Goal: Information Seeking & Learning: Learn about a topic

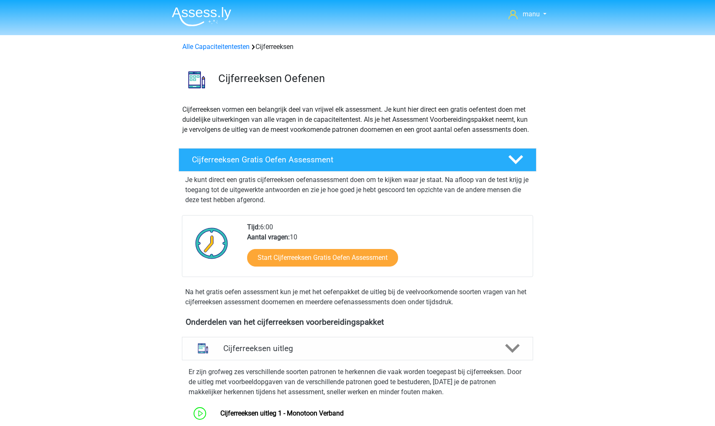
scroll to position [208, 0]
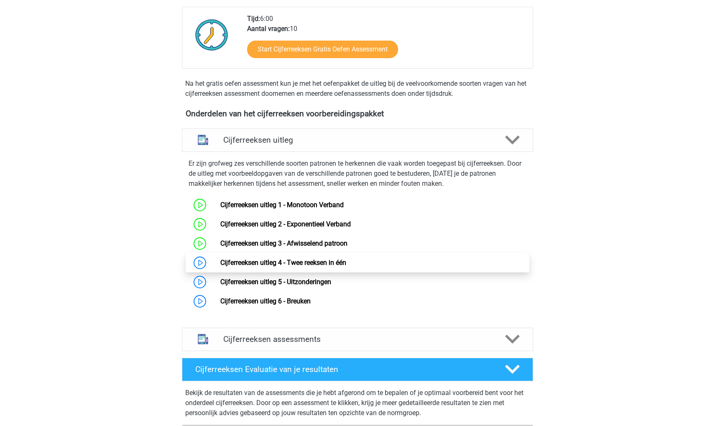
click at [229, 267] on link "Cijferreeksen uitleg 4 - Twee reeksen in één" at bounding box center [283, 263] width 126 height 8
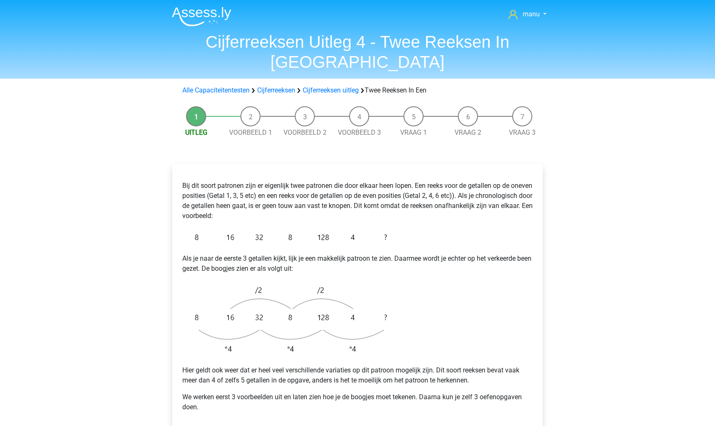
scroll to position [39, 0]
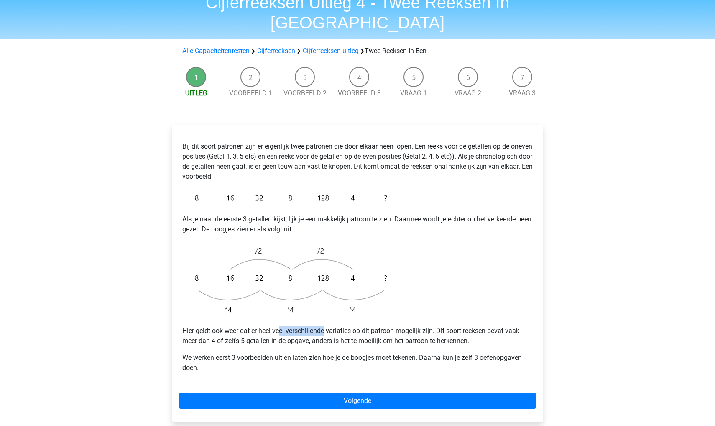
drag, startPoint x: 282, startPoint y: 310, endPoint x: 326, endPoint y: 313, distance: 43.6
click at [326, 326] on p "Hier geldt ook weer dat er heel veel verschillende variaties op dit patroon mog…" at bounding box center [357, 336] width 351 height 20
click at [353, 326] on p "Hier geldt ook weer dat er heel veel verschillende variaties op dit patroon mog…" at bounding box center [357, 336] width 351 height 20
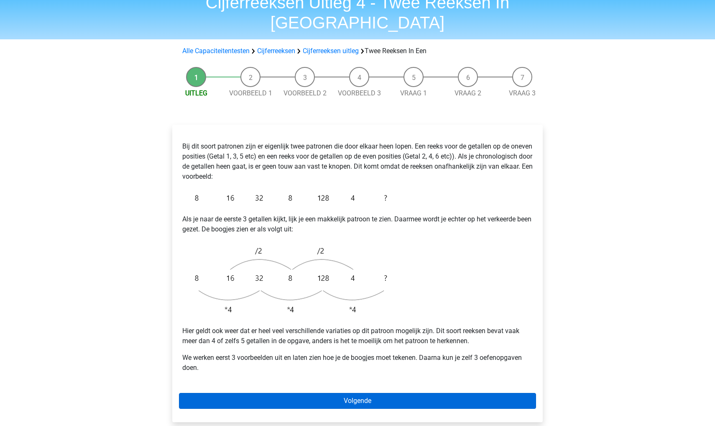
click at [357, 393] on link "Volgende" at bounding box center [357, 401] width 357 height 16
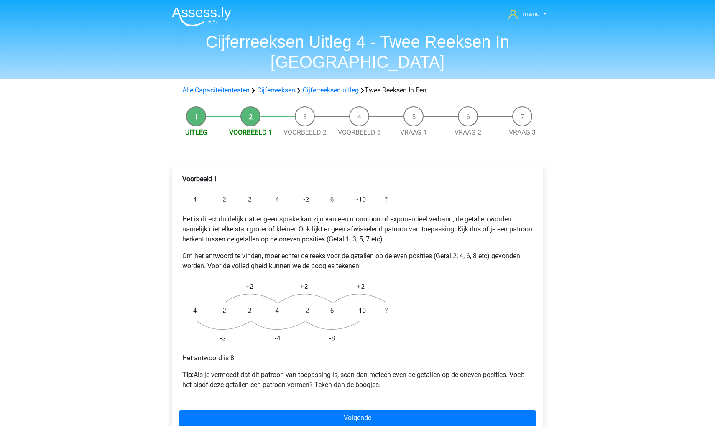
click at [205, 214] on p "Het is direct duidelijk dat er geen sprake kan zijn van een monotoon of exponen…" at bounding box center [357, 229] width 351 height 30
drag, startPoint x: 405, startPoint y: 355, endPoint x: 429, endPoint y: 357, distance: 24.4
click at [429, 370] on p "Tip: Als je vermoedt dat dit patroon van toepassing is, scan dan meteen even de…" at bounding box center [357, 380] width 351 height 20
click at [428, 370] on p "Tip: Als je vermoedt dat dit patroon van toepassing is, scan dan meteen even de…" at bounding box center [357, 380] width 351 height 20
click at [390, 370] on p "Tip: Als je vermoedt dat dit patroon van toepassing is, scan dan meteen even de…" at bounding box center [357, 380] width 351 height 20
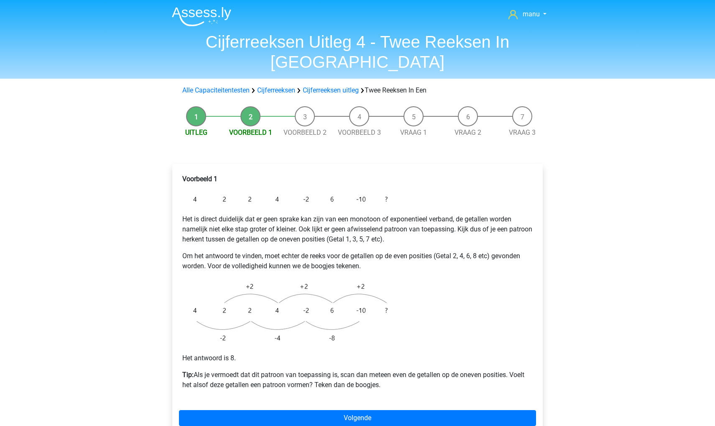
click at [346, 370] on p "Tip: Als je vermoedt dat dit patroon van toepassing is, scan dan meteen even de…" at bounding box center [357, 380] width 351 height 20
click at [319, 370] on p "Tip: Als je vermoedt dat dit patroon van toepassing is, scan dan meteen even de…" at bounding box center [357, 380] width 351 height 20
click at [323, 370] on p "Tip: Als je vermoedt dat dit patroon van toepassing is, scan dan meteen even de…" at bounding box center [357, 380] width 351 height 20
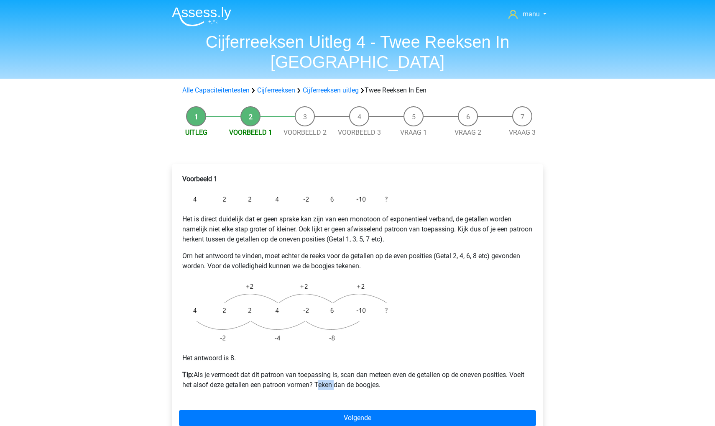
click at [323, 370] on p "Tip: Als je vermoedt dat dit patroon van toepassing is, scan dan meteen even de…" at bounding box center [357, 380] width 351 height 20
click at [329, 370] on p "Tip: Als je vermoedt dat dit patroon van toepassing is, scan dan meteen even de…" at bounding box center [357, 380] width 351 height 20
click at [350, 253] on div "Voorbeeld 1 Het is direct duidelijk dat er geen sprake kan zijn van een monotoo…" at bounding box center [357, 285] width 357 height 229
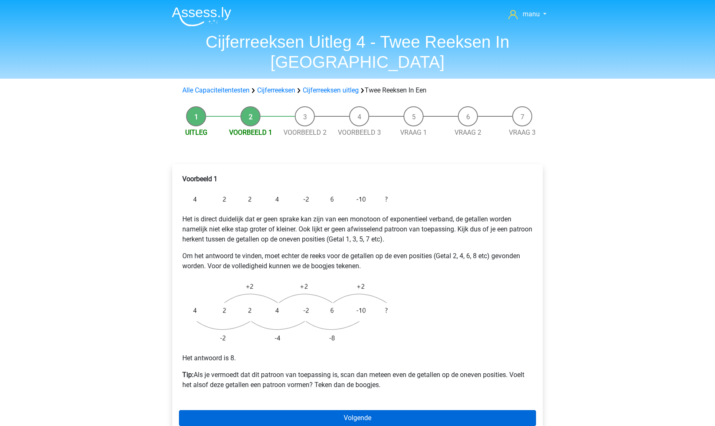
click at [319, 410] on link "Volgende" at bounding box center [357, 418] width 357 height 16
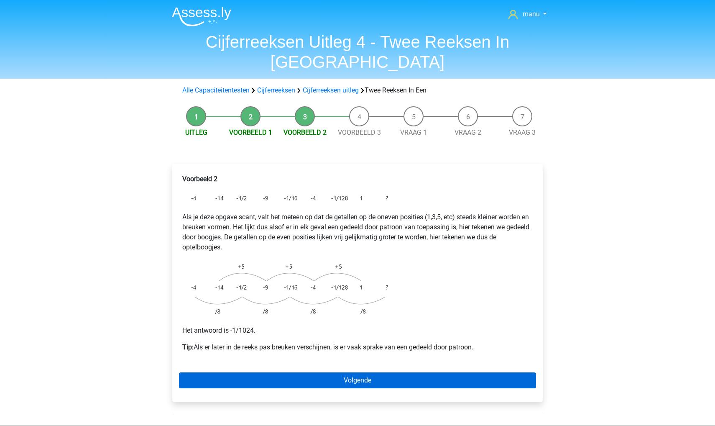
click at [270, 372] on link "Volgende" at bounding box center [357, 380] width 357 height 16
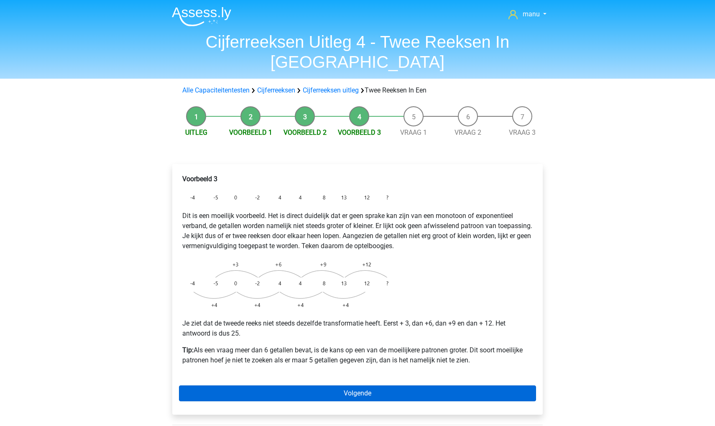
click at [415, 385] on link "Volgende" at bounding box center [357, 393] width 357 height 16
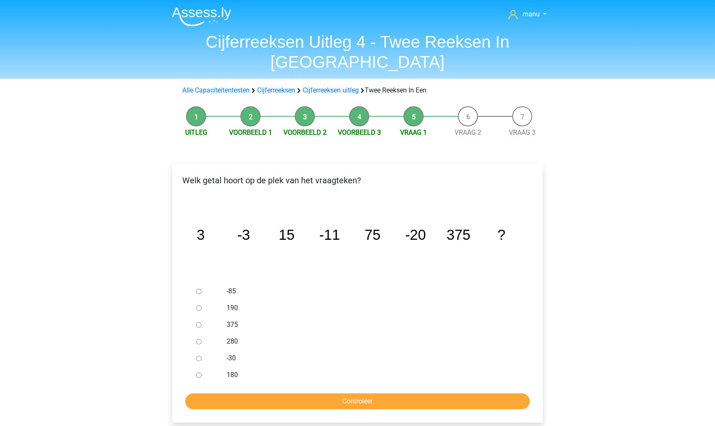
click at [199, 356] on input "-30" at bounding box center [198, 358] width 5 height 5
radio input "true"
click at [216, 393] on input "Controleer" at bounding box center [357, 401] width 345 height 16
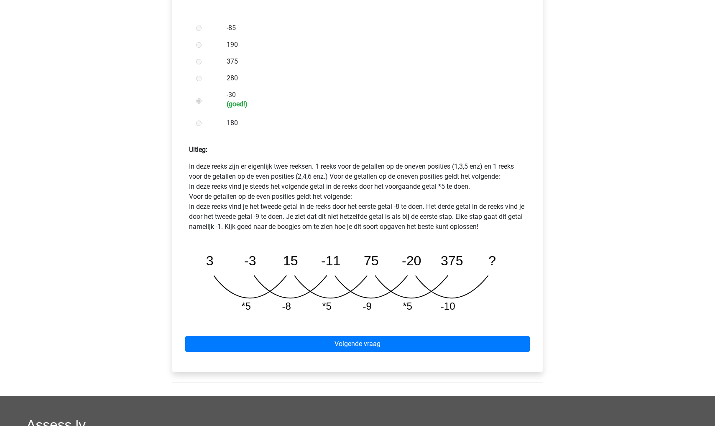
scroll to position [291, 0]
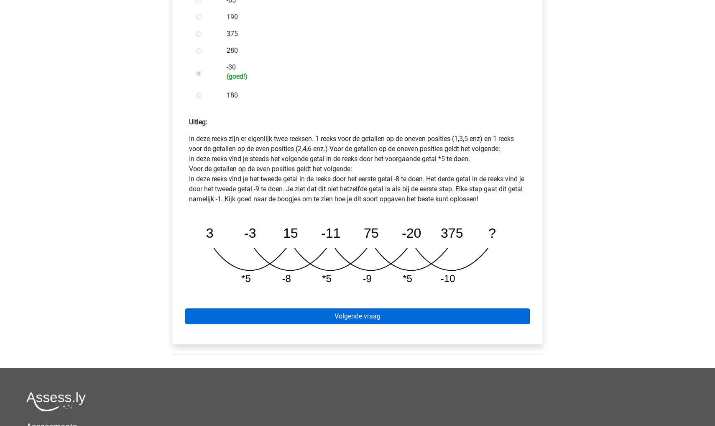
click at [297, 308] on link "Volgende vraag" at bounding box center [357, 316] width 345 height 16
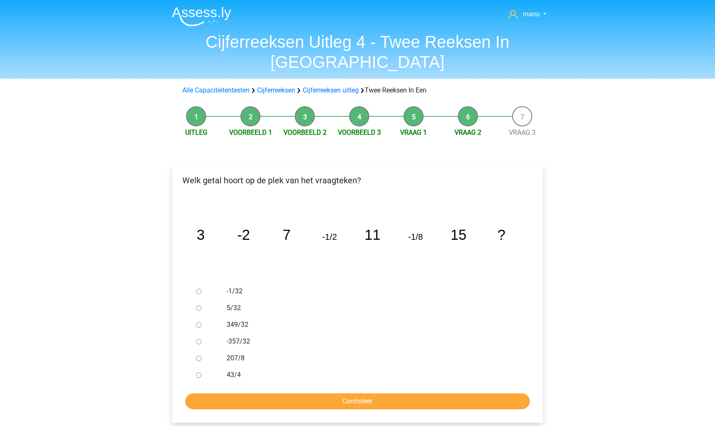
click at [199, 289] on input "-1/32" at bounding box center [198, 291] width 5 height 5
radio input "true"
click at [245, 393] on input "Controleer" at bounding box center [357, 401] width 345 height 16
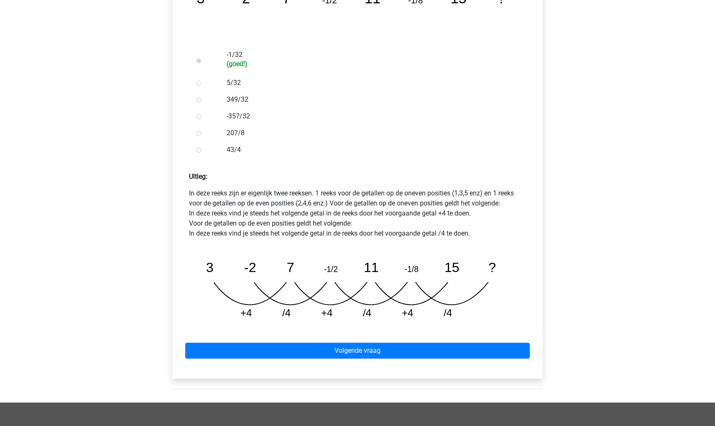
scroll to position [238, 0]
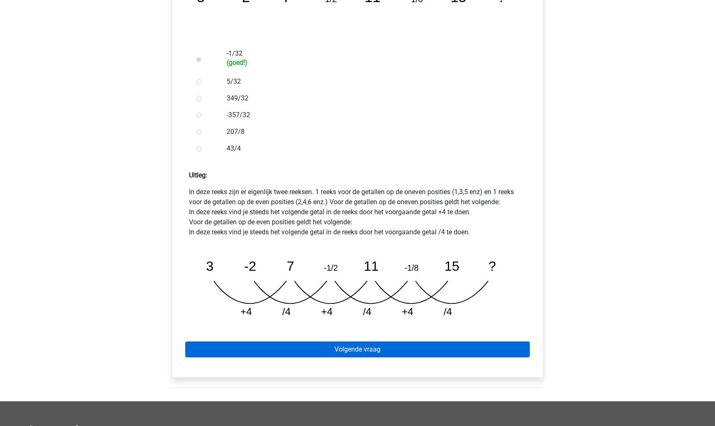
click at [304, 341] on link "Volgende vraag" at bounding box center [357, 349] width 345 height 16
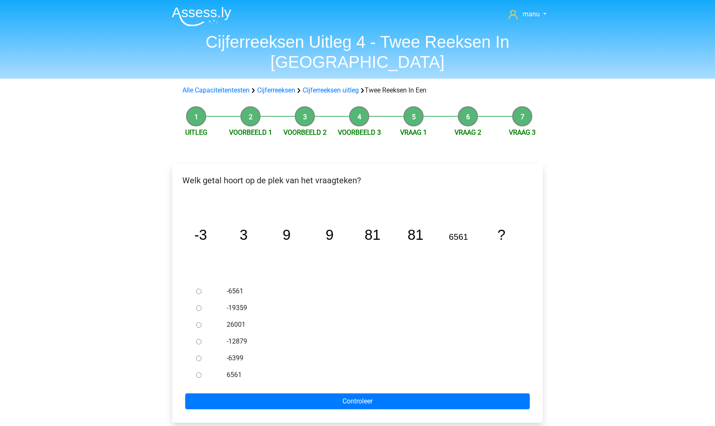
click at [200, 283] on div at bounding box center [207, 291] width 28 height 17
click at [198, 372] on input "6561" at bounding box center [198, 374] width 5 height 5
radio input "true"
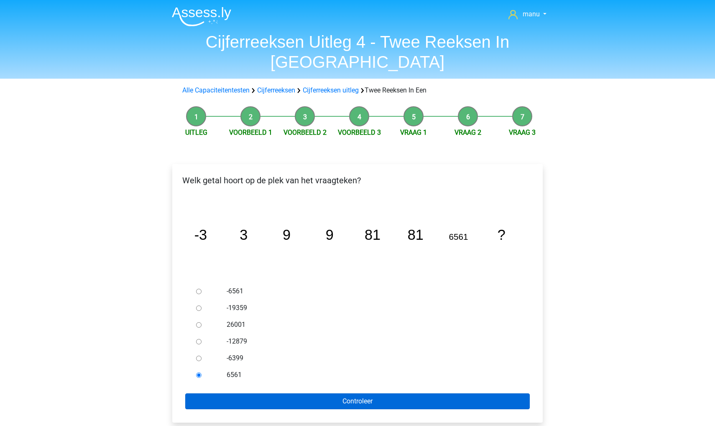
click at [206, 393] on input "Controleer" at bounding box center [357, 401] width 345 height 16
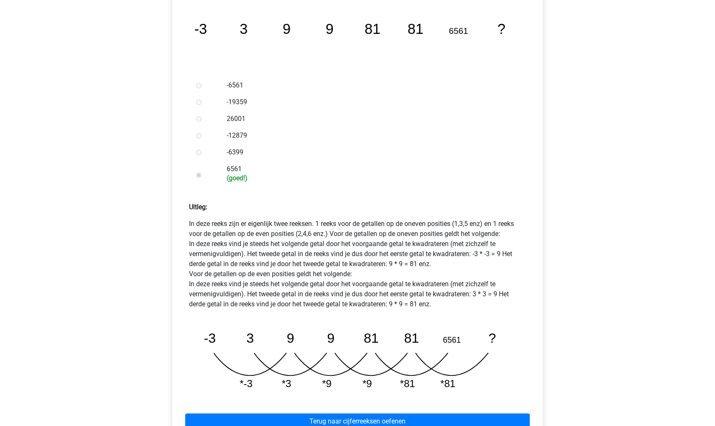
scroll to position [206, 0]
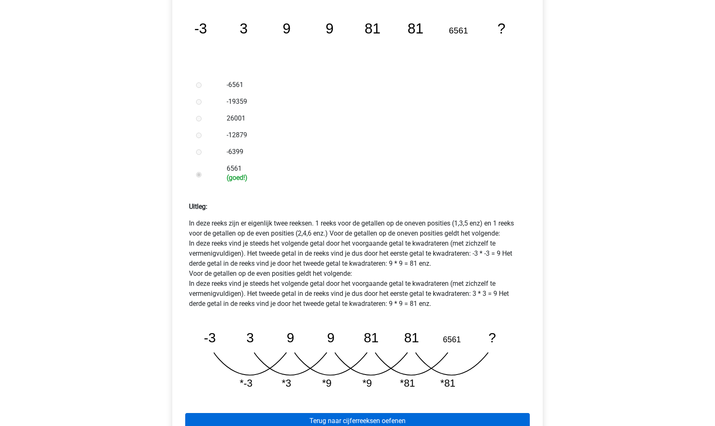
click at [370, 413] on link "Terug naar cijferreeksen oefenen" at bounding box center [357, 421] width 345 height 16
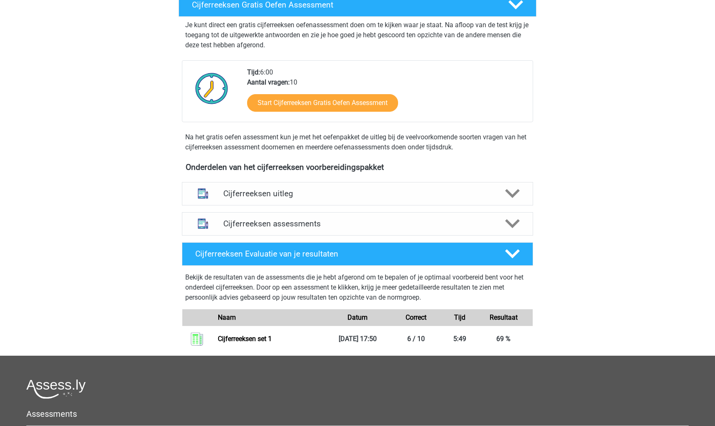
scroll to position [162, 0]
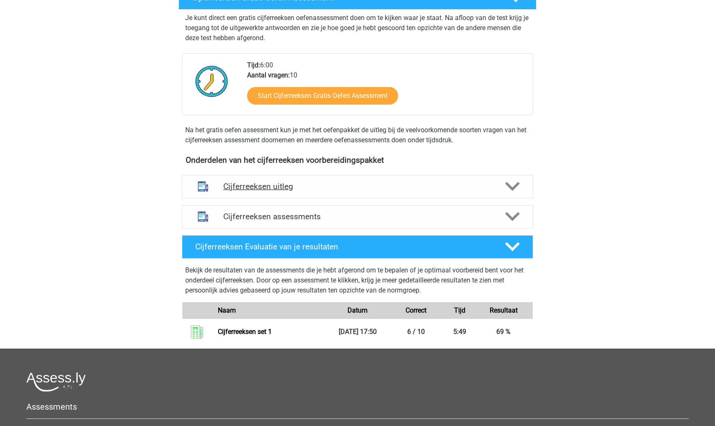
click at [334, 191] on h4 "Cijferreeksen uitleg" at bounding box center [357, 187] width 269 height 10
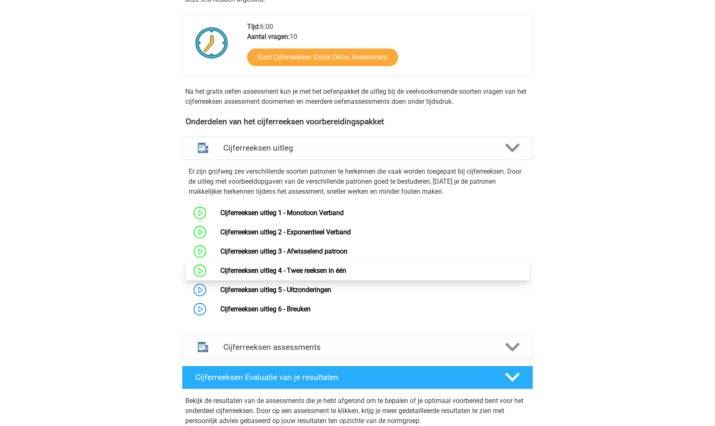
scroll to position [205, 0]
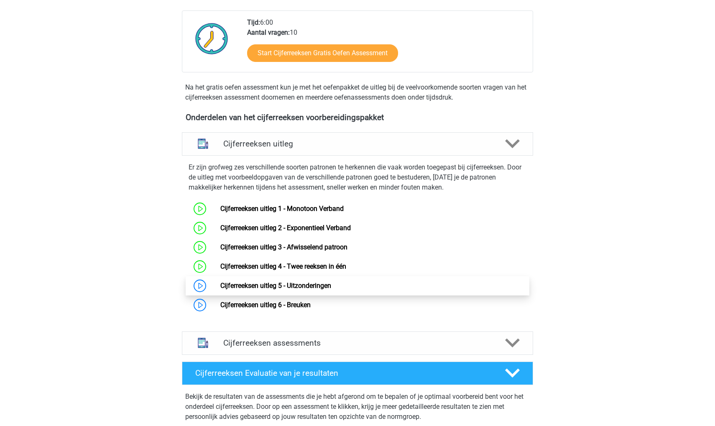
click at [291, 290] on link "Cijferreeksen uitleg 5 - Uitzonderingen" at bounding box center [275, 286] width 111 height 8
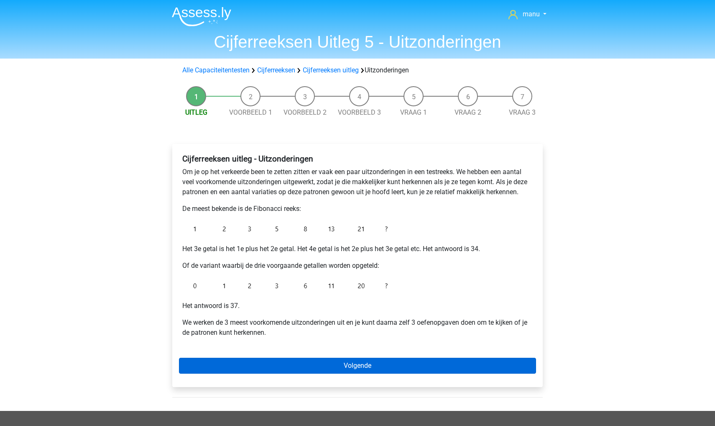
click at [270, 360] on link "Volgende" at bounding box center [357, 366] width 357 height 16
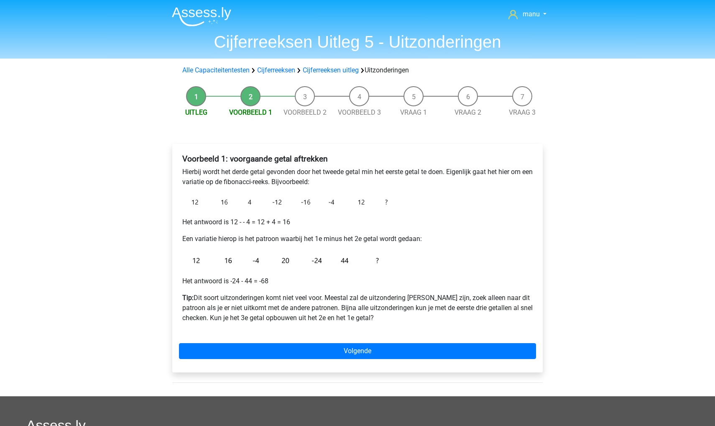
click at [270, 360] on div "Voorbeeld 1: voorgaande getal aftrekken Hierbij wordt het derde getal gevonden …" at bounding box center [357, 258] width 371 height 228
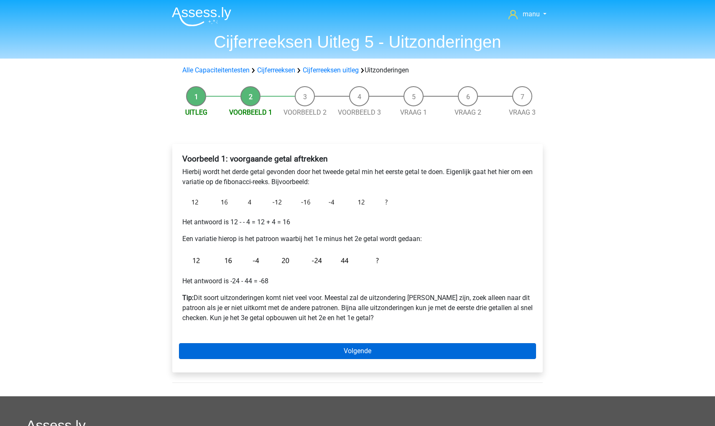
click at [246, 346] on link "Volgende" at bounding box center [357, 351] width 357 height 16
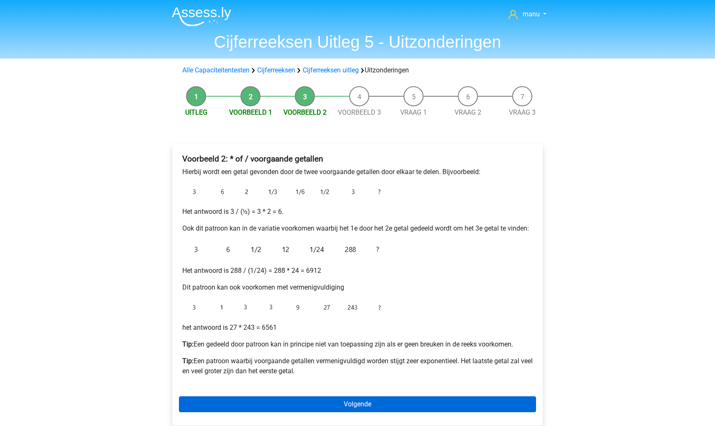
click at [378, 399] on link "Volgende" at bounding box center [357, 404] width 357 height 16
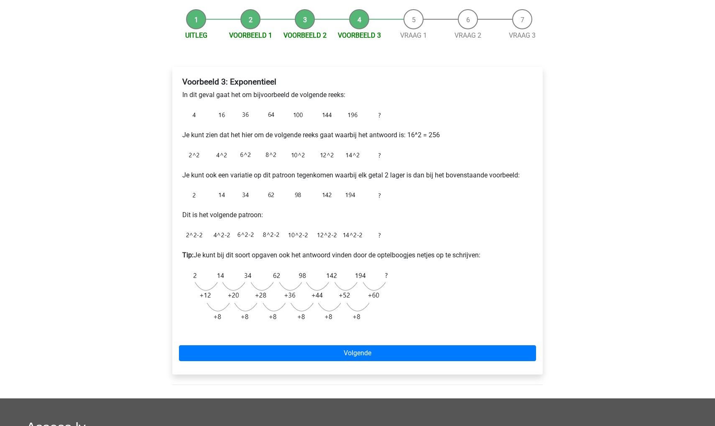
scroll to position [84, 0]
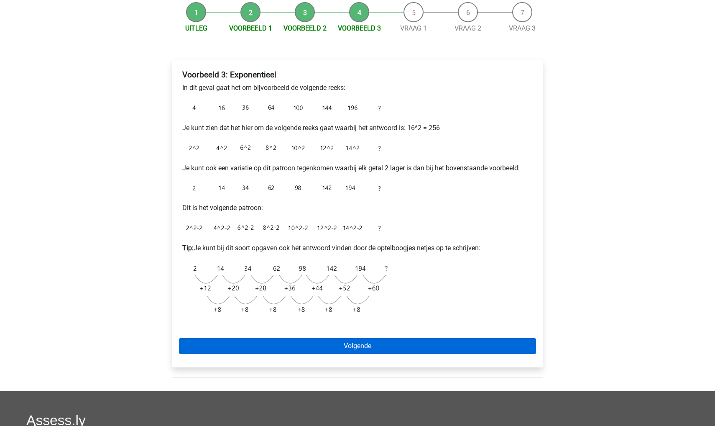
click at [271, 345] on link "Volgende" at bounding box center [357, 346] width 357 height 16
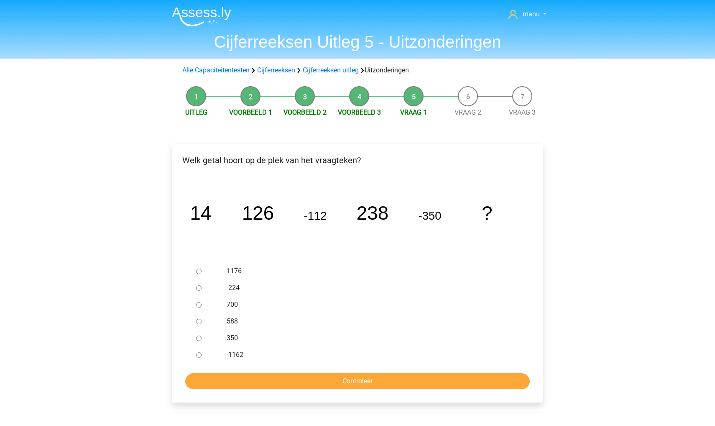
click at [201, 323] on div at bounding box center [207, 321] width 28 height 17
click at [198, 321] on input "588" at bounding box center [198, 321] width 5 height 5
radio input "true"
click at [218, 379] on input "Controleer" at bounding box center [357, 381] width 345 height 16
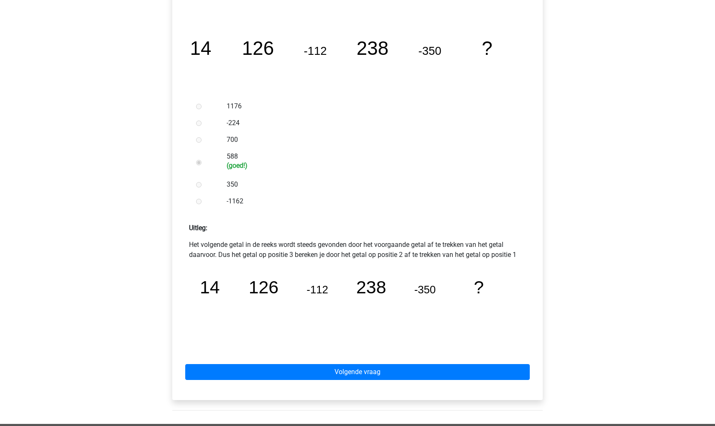
scroll to position [266, 0]
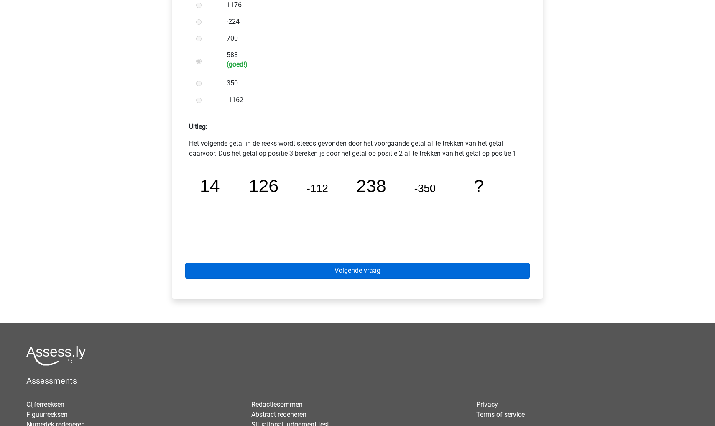
click at [237, 264] on link "Volgende vraag" at bounding box center [357, 271] width 345 height 16
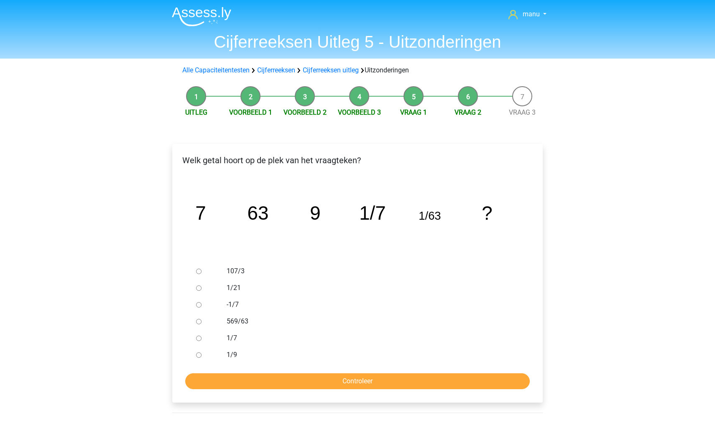
click at [200, 354] on input "1/9" at bounding box center [198, 354] width 5 height 5
radio input "true"
click at [208, 376] on input "Controleer" at bounding box center [357, 381] width 345 height 16
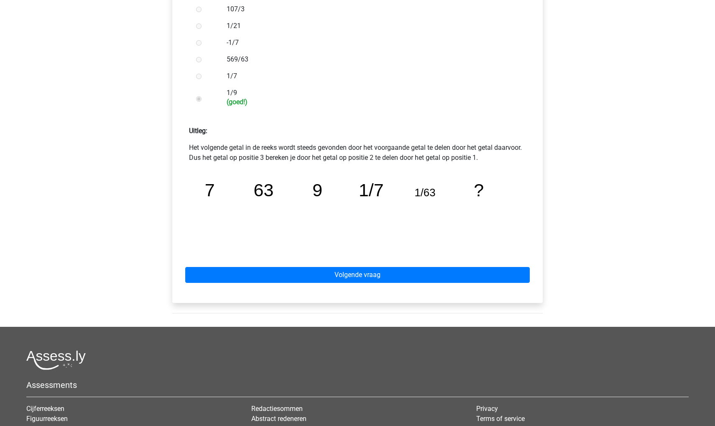
scroll to position [256, 0]
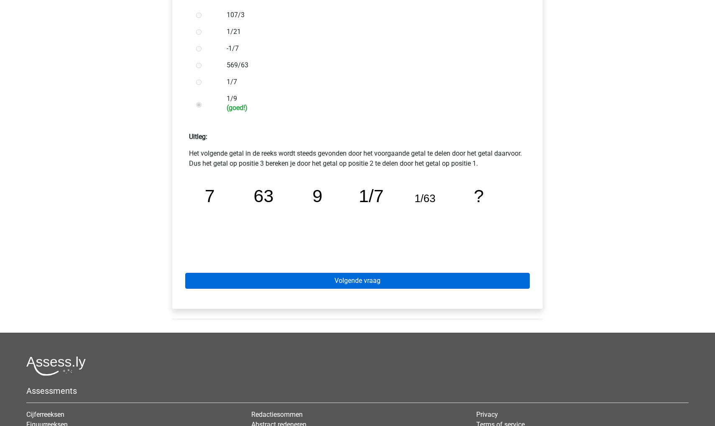
click at [294, 276] on link "Volgende vraag" at bounding box center [357, 281] width 345 height 16
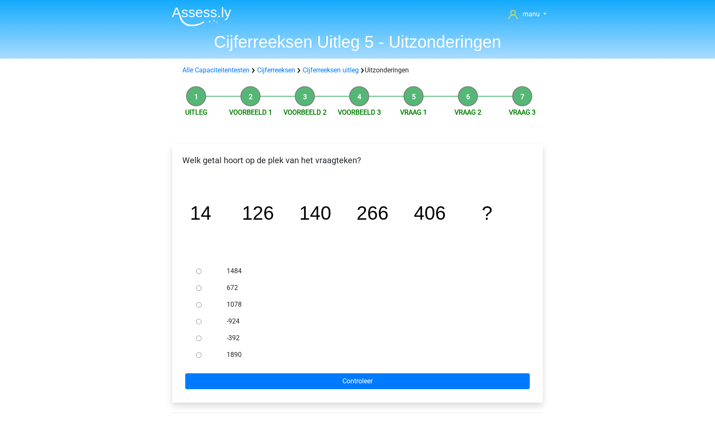
click at [199, 287] on input "672" at bounding box center [198, 287] width 5 height 5
radio input "true"
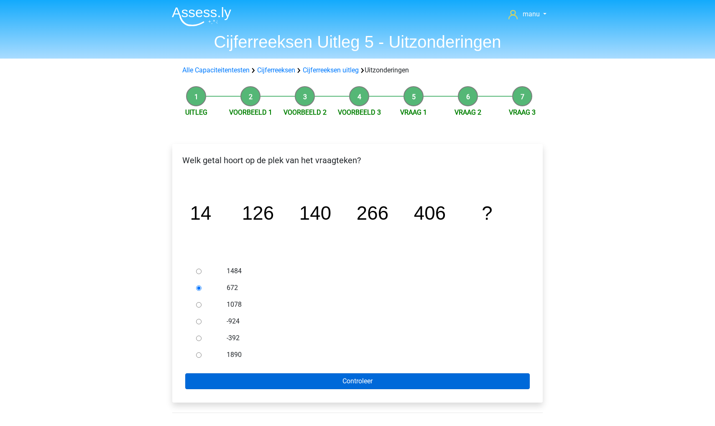
click at [222, 379] on input "Controleer" at bounding box center [357, 381] width 345 height 16
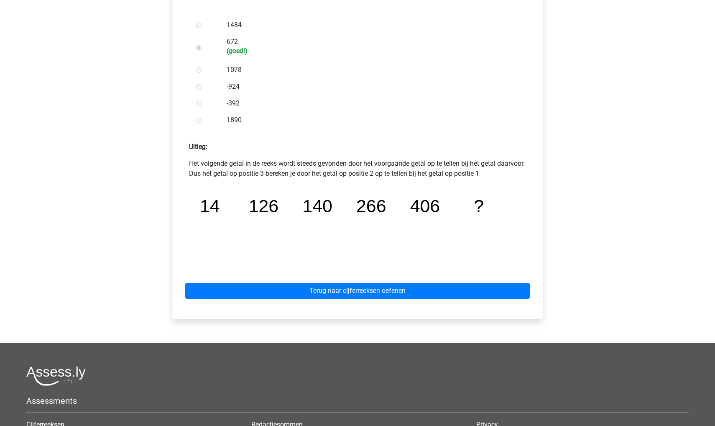
scroll to position [349, 0]
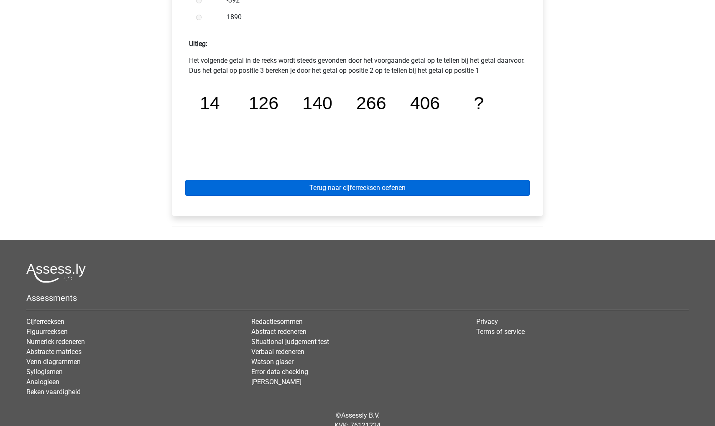
click at [240, 191] on link "Terug naar cijferreeksen oefenen" at bounding box center [357, 188] width 345 height 16
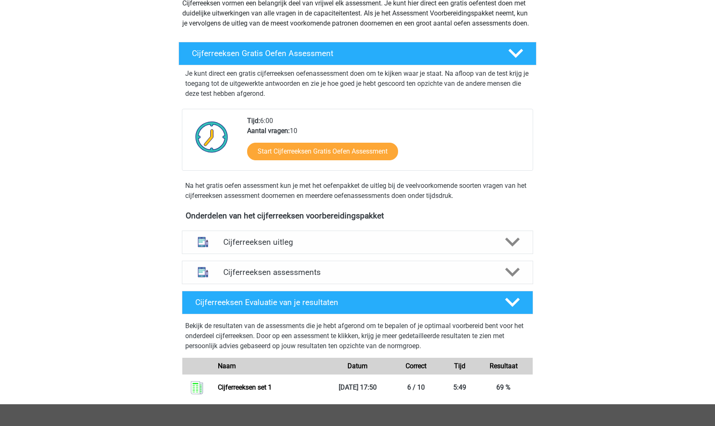
scroll to position [109, 0]
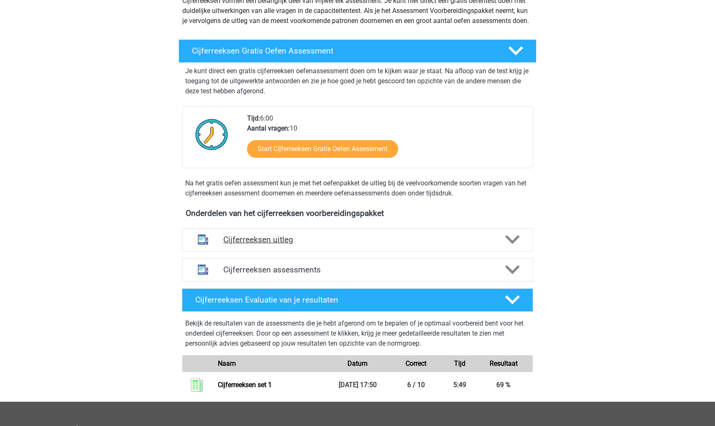
click at [262, 244] on h4 "Cijferreeksen uitleg" at bounding box center [357, 240] width 269 height 10
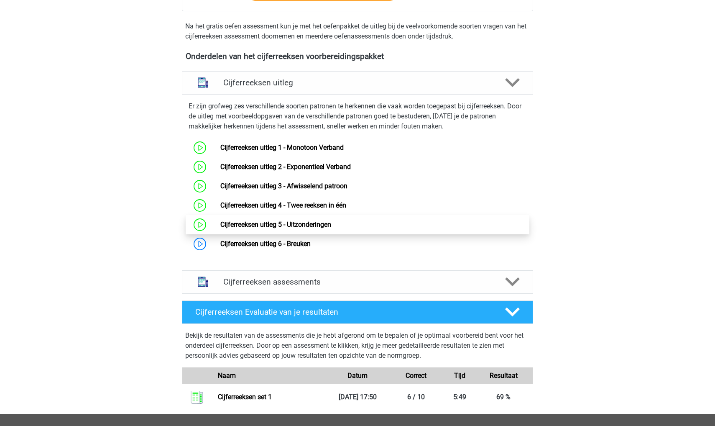
scroll to position [266, 0]
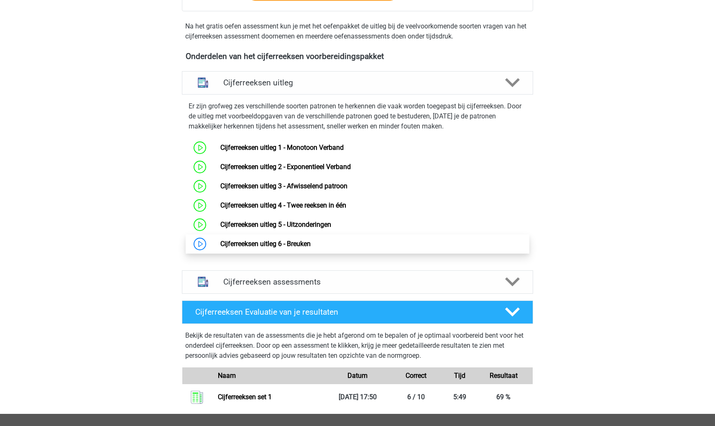
click at [228, 248] on link "Cijferreeksen uitleg 6 - Breuken" at bounding box center [265, 244] width 90 height 8
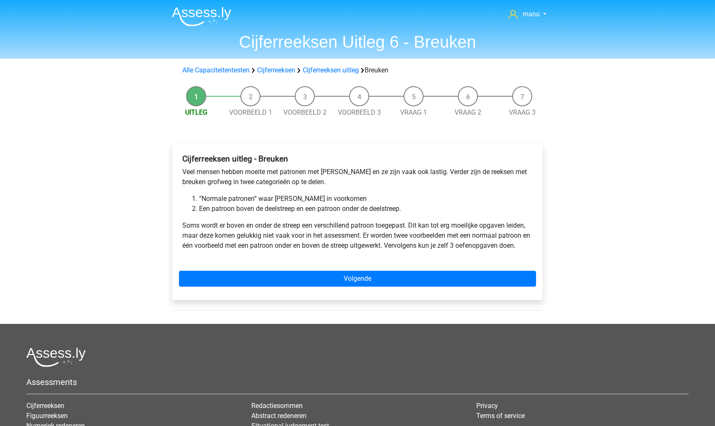
click at [472, 172] on p "Veel mensen hebben moeite met patronen met breuken en ze zijn vaak ook lastig. …" at bounding box center [357, 177] width 351 height 20
click at [415, 173] on p "Veel mensen hebben moeite met patronen met breuken en ze zijn vaak ook lastig. …" at bounding box center [357, 177] width 351 height 20
click at [335, 178] on p "Veel mensen hebben moeite met patronen met breuken en ze zijn vaak ook lastig. …" at bounding box center [357, 177] width 351 height 20
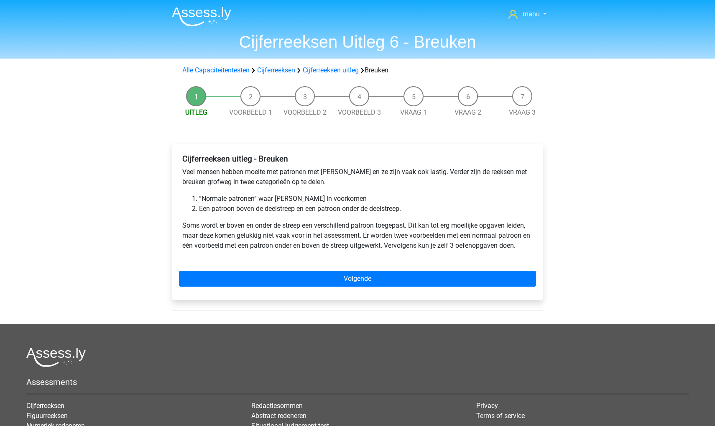
click at [298, 193] on div "Cijferreeksen uitleg - Breuken Veel mensen hebben moeite met patronen met breuk…" at bounding box center [357, 206] width 357 height 110
click at [302, 198] on li "“Normale patronen” waar breuken in voorkomen" at bounding box center [366, 199] width 334 height 10
click at [304, 198] on li "“Normale patronen” waar breuken in voorkomen" at bounding box center [366, 199] width 334 height 10
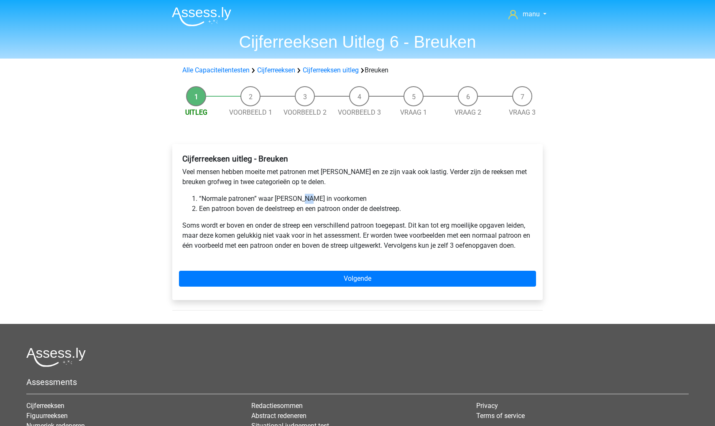
click at [304, 198] on li "“Normale patronen” waar breuken in voorkomen" at bounding box center [366, 199] width 334 height 10
click at [265, 199] on li "“Normale patronen” waar breuken in voorkomen" at bounding box center [366, 199] width 334 height 10
click at [264, 209] on li "Een patroon boven de deelstreep en een patroon onder de deelstreep." at bounding box center [366, 209] width 334 height 10
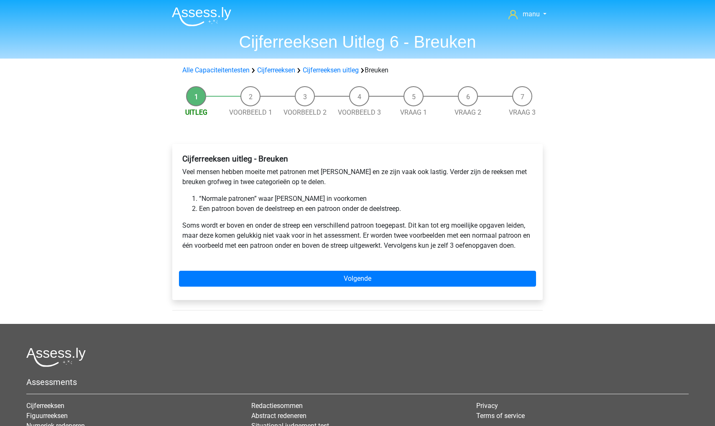
click at [286, 211] on li "Een patroon boven de deelstreep en een patroon onder de deelstreep." at bounding box center [366, 209] width 334 height 10
click at [265, 230] on p "Soms wordt er boven en onder de streep een verschillend patroon toegepast. Dit …" at bounding box center [357, 235] width 351 height 30
click at [286, 219] on div "Cijferreeksen uitleg - Breuken Veel mensen hebben moeite met patronen met breuk…" at bounding box center [357, 206] width 357 height 110
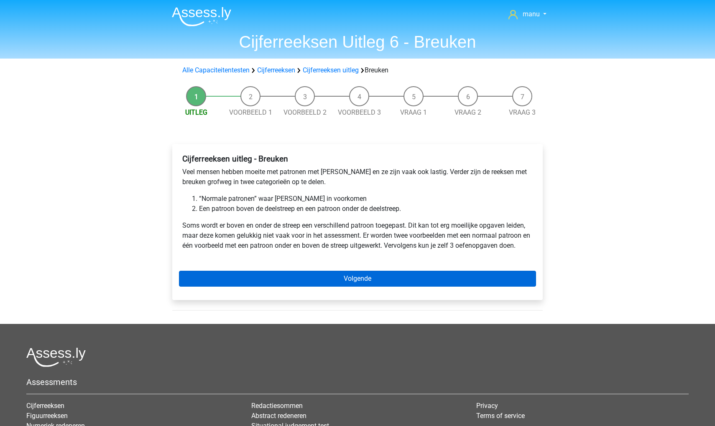
click at [306, 274] on link "Volgende" at bounding box center [357, 279] width 357 height 16
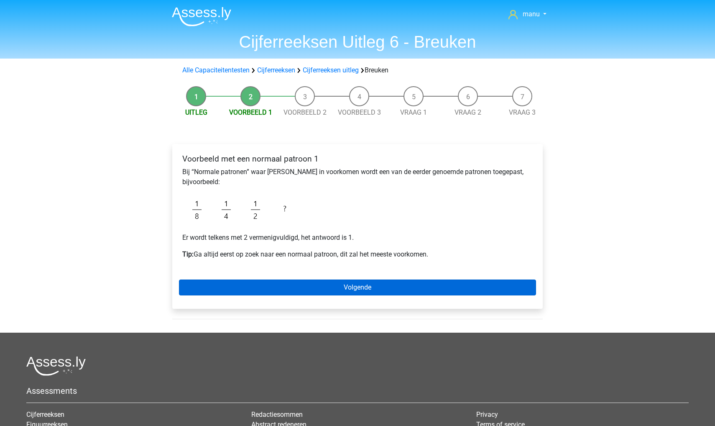
click at [281, 289] on link "Volgende" at bounding box center [357, 287] width 357 height 16
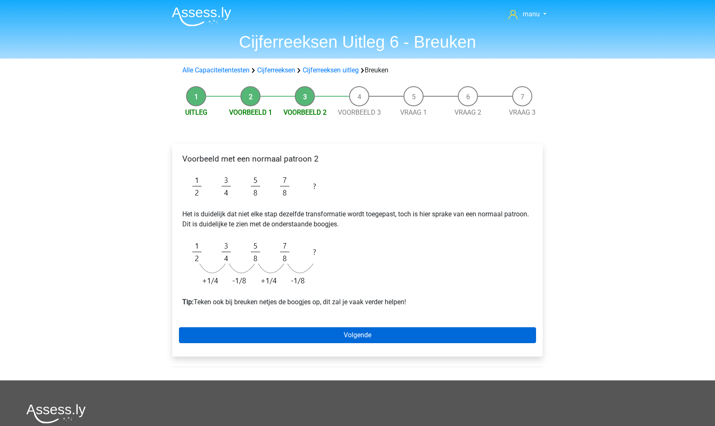
click at [258, 334] on link "Volgende" at bounding box center [357, 335] width 357 height 16
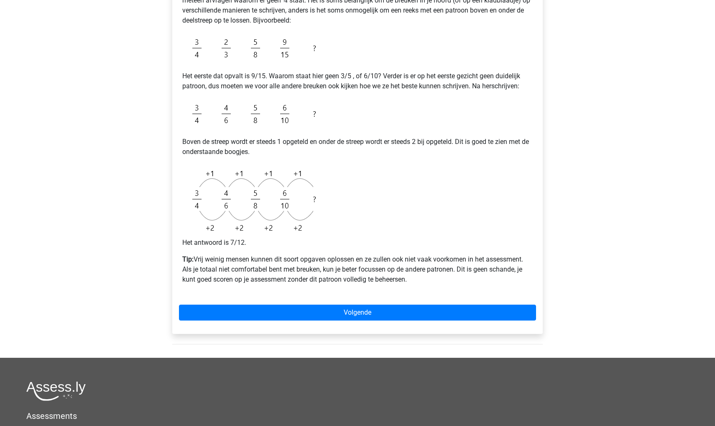
scroll to position [235, 0]
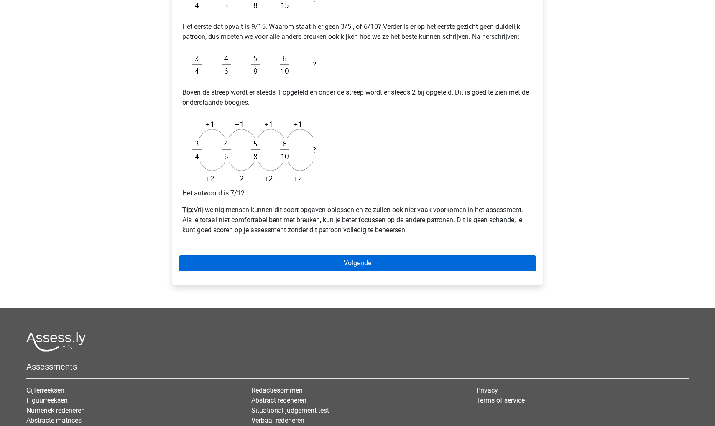
click at [276, 259] on link "Volgende" at bounding box center [357, 263] width 357 height 16
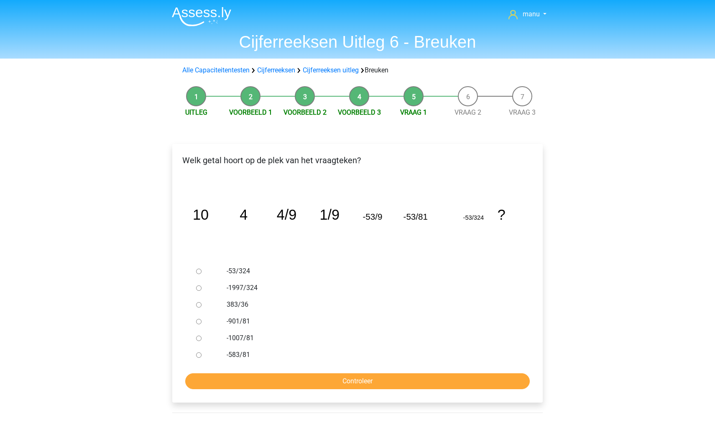
click at [198, 356] on input "-583/81" at bounding box center [198, 354] width 5 height 5
radio input "true"
click at [211, 379] on input "Controleer" at bounding box center [357, 381] width 345 height 16
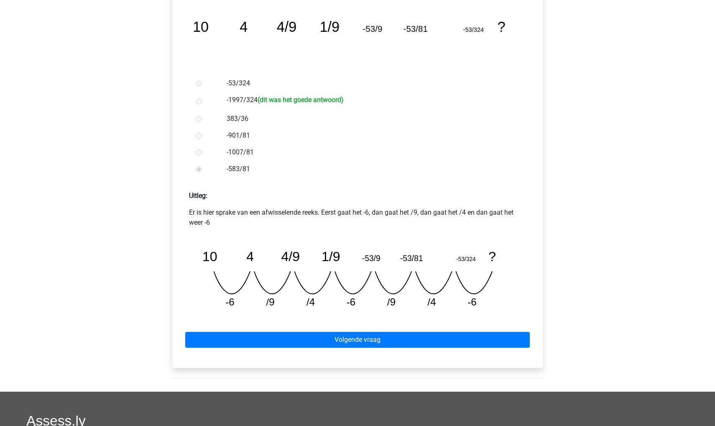
scroll to position [268, 0]
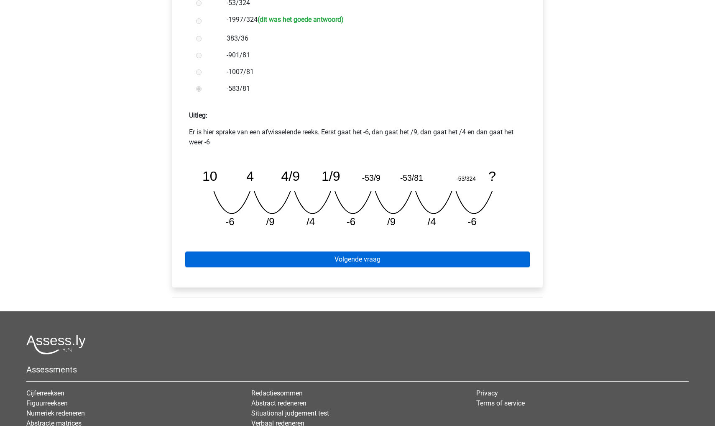
click at [281, 258] on link "Volgende vraag" at bounding box center [357, 259] width 345 height 16
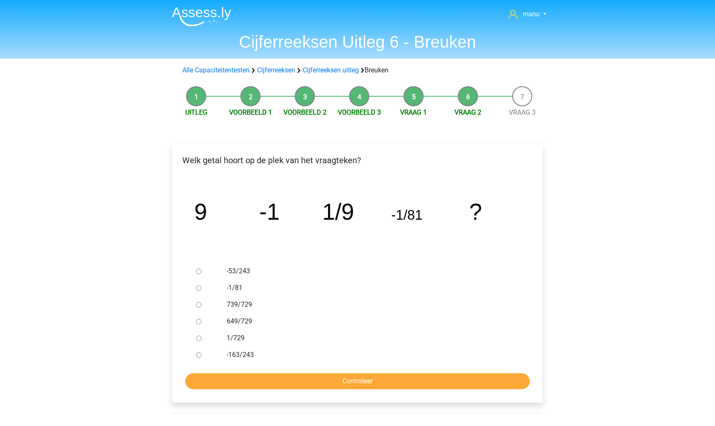
click at [199, 273] on input "-53/243" at bounding box center [198, 271] width 5 height 5
radio input "true"
click at [226, 380] on input "Controleer" at bounding box center [357, 381] width 345 height 16
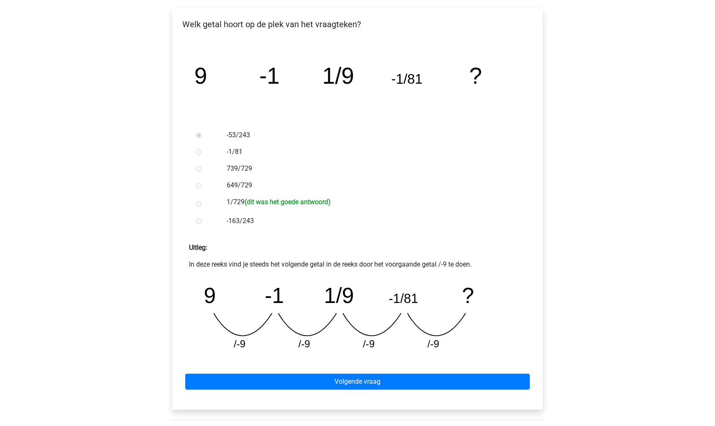
scroll to position [136, 0]
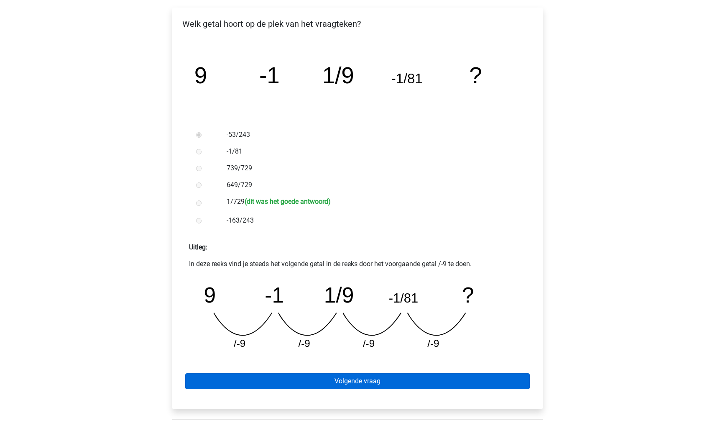
click at [268, 380] on link "Volgende vraag" at bounding box center [357, 381] width 345 height 16
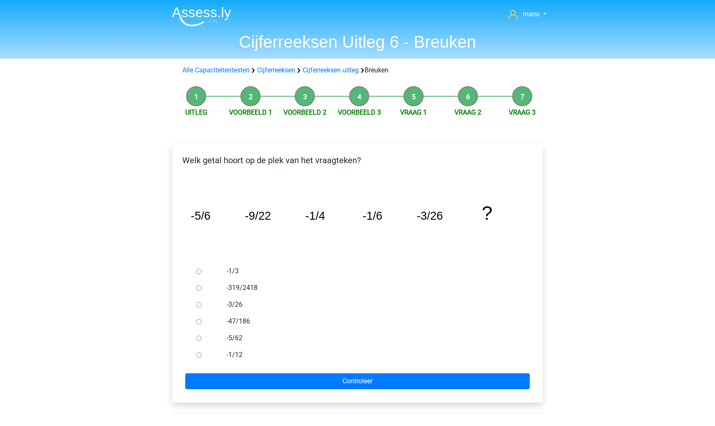
click at [196, 271] on input "-1/3" at bounding box center [198, 271] width 5 height 5
radio input "true"
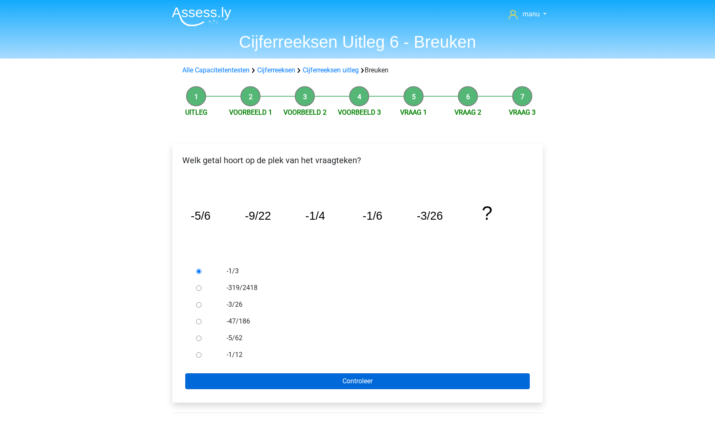
click at [224, 382] on input "Controleer" at bounding box center [357, 381] width 345 height 16
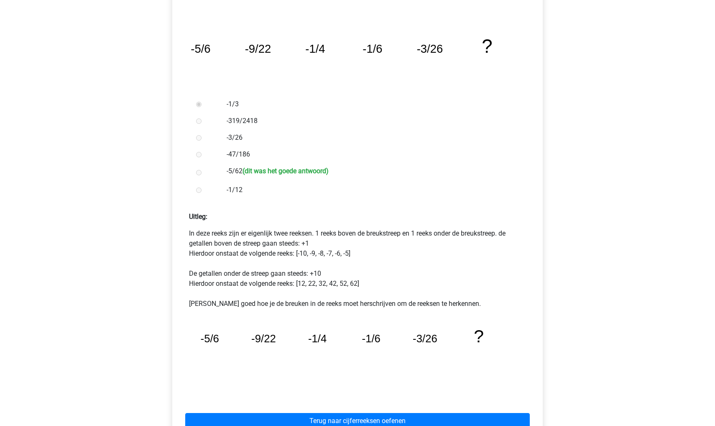
scroll to position [167, 0]
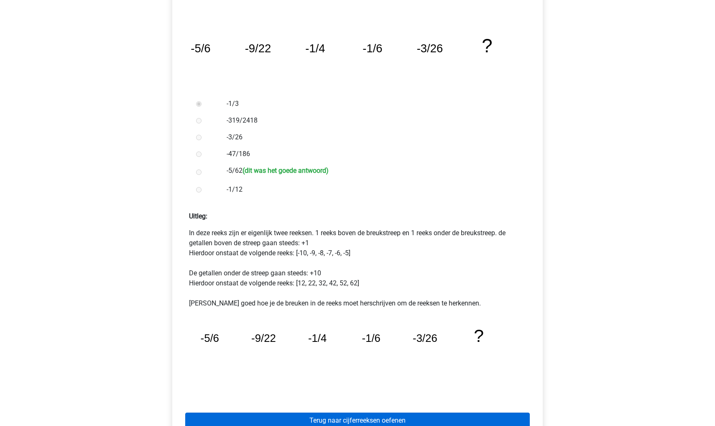
click at [236, 422] on link "Terug naar cijferreeksen oefenen" at bounding box center [357, 421] width 345 height 16
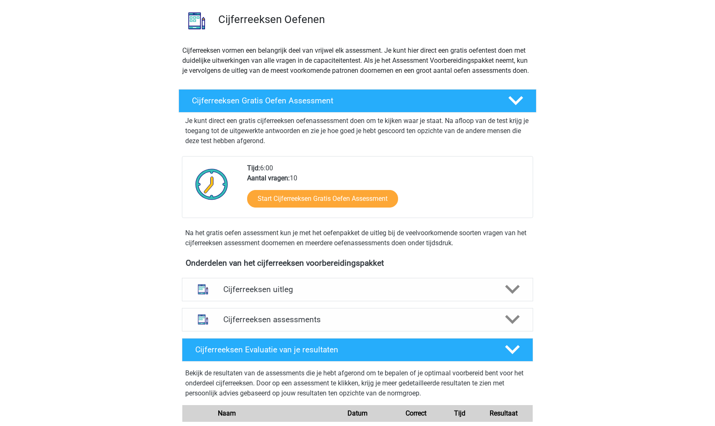
scroll to position [39, 0]
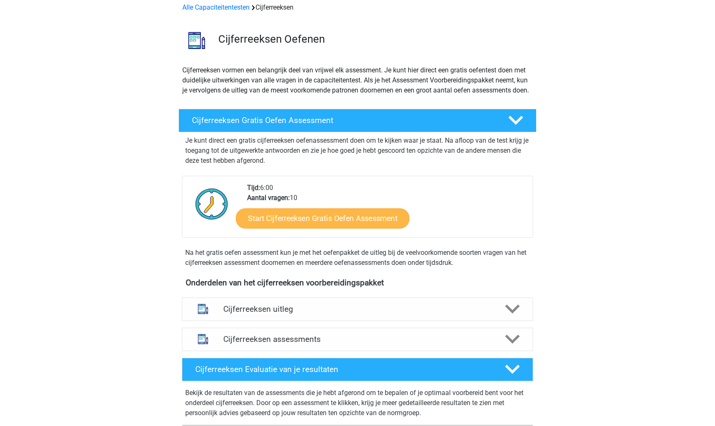
click at [297, 228] on link "Start Cijferreeksen Gratis Oefen Assessment" at bounding box center [323, 218] width 174 height 20
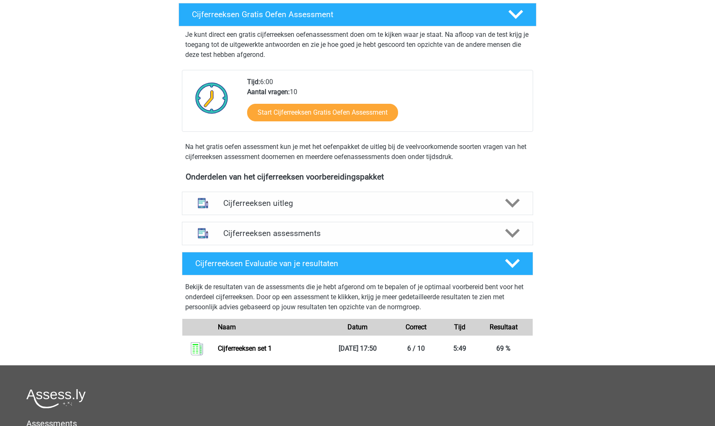
scroll to position [194, 0]
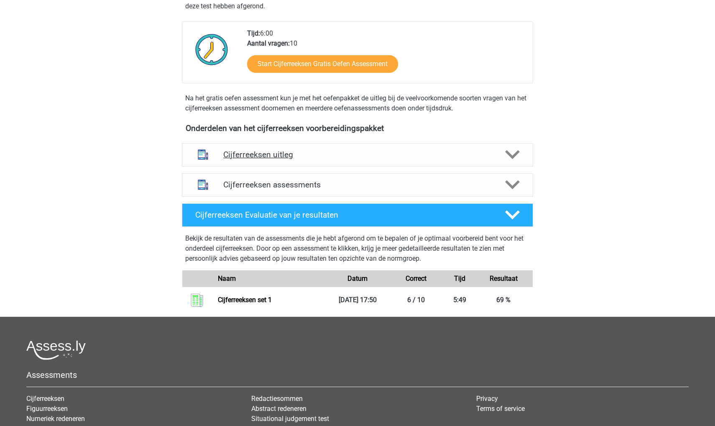
click at [223, 159] on h4 "Cijferreeksen uitleg" at bounding box center [357, 155] width 269 height 10
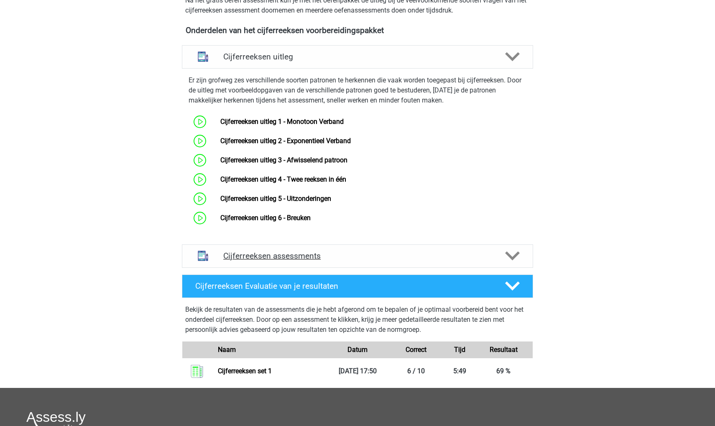
click at [269, 261] on h4 "Cijferreeksen assessments" at bounding box center [357, 256] width 269 height 10
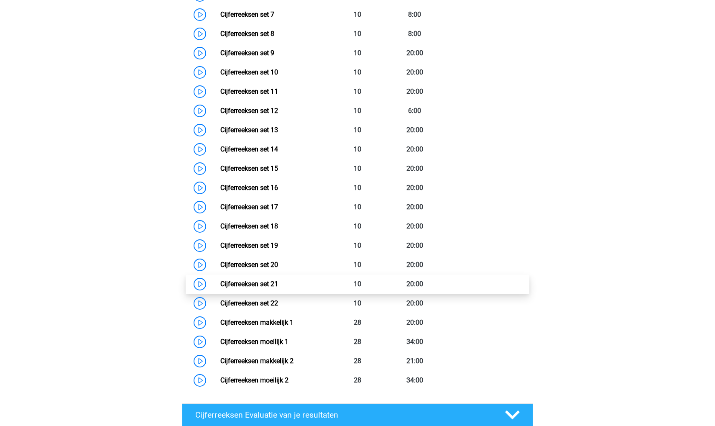
scroll to position [725, 0]
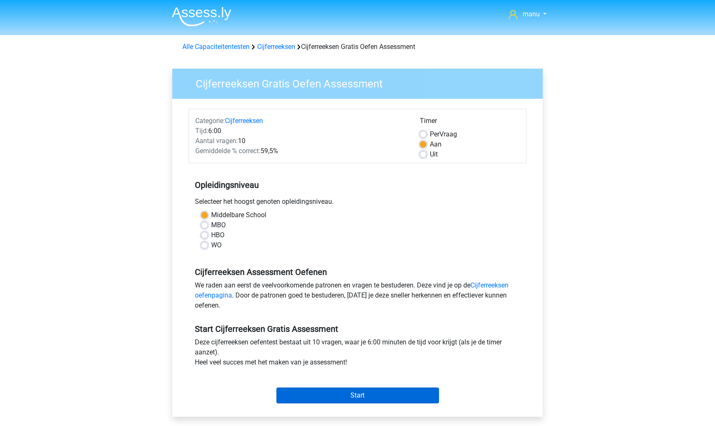
click at [338, 397] on input "Start" at bounding box center [358, 395] width 163 height 16
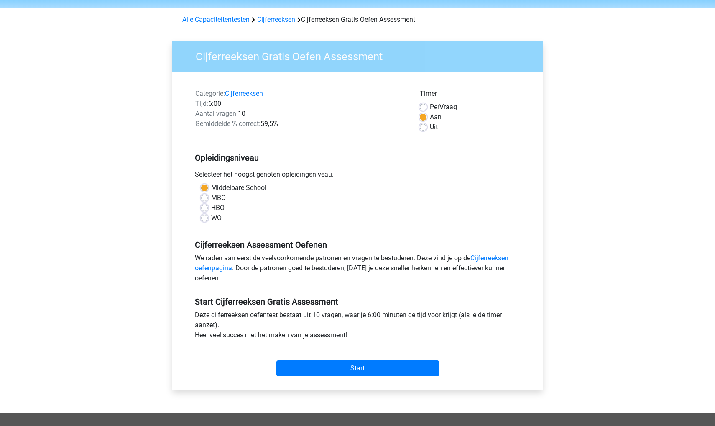
scroll to position [31, 0]
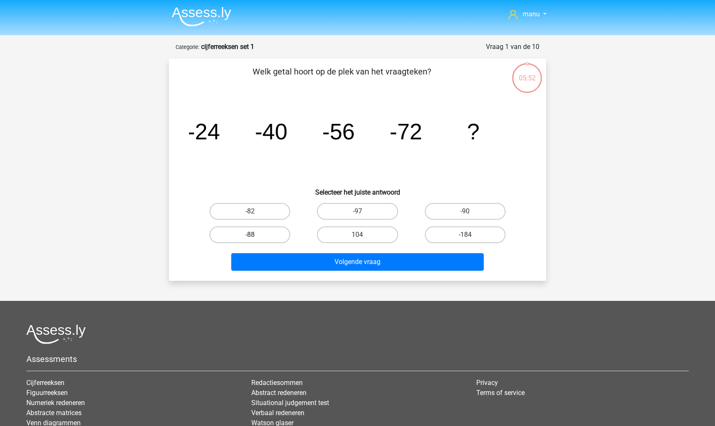
click at [264, 231] on label "-88" at bounding box center [250, 234] width 81 height 17
click at [256, 235] on input "-88" at bounding box center [252, 237] width 5 height 5
radio input "true"
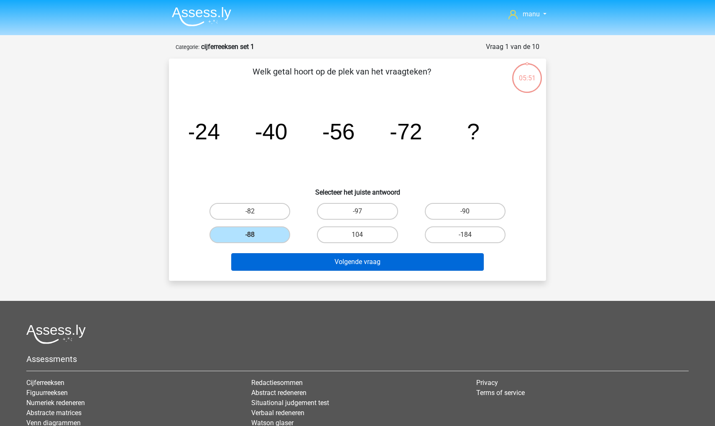
click at [270, 266] on button "Volgende vraag" at bounding box center [357, 262] width 253 height 18
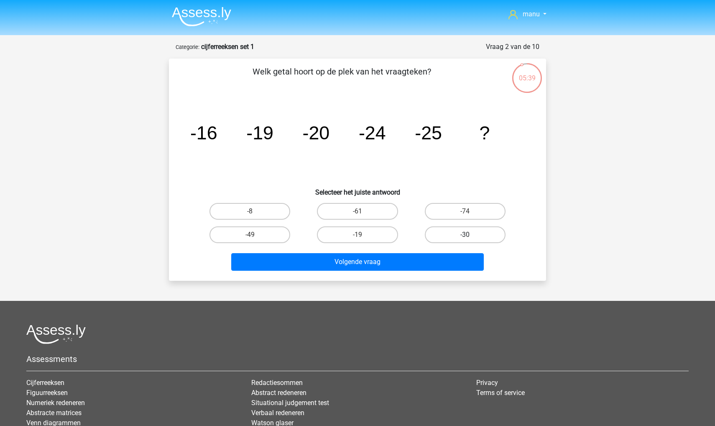
click at [456, 230] on label "-30" at bounding box center [465, 234] width 81 height 17
click at [465, 235] on input "-30" at bounding box center [467, 237] width 5 height 5
radio input "true"
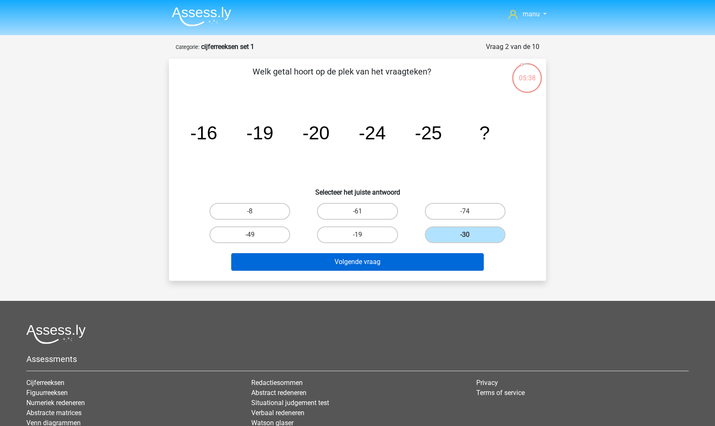
click at [435, 264] on button "Volgende vraag" at bounding box center [357, 262] width 253 height 18
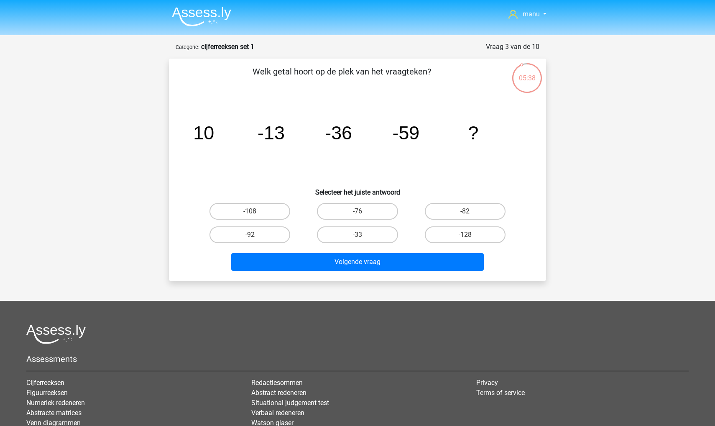
scroll to position [42, 0]
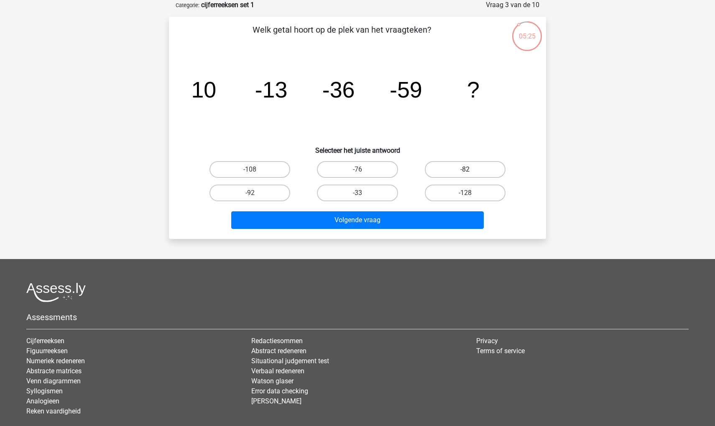
click at [443, 164] on label "-82" at bounding box center [465, 169] width 81 height 17
click at [465, 169] on input "-82" at bounding box center [467, 171] width 5 height 5
radio input "true"
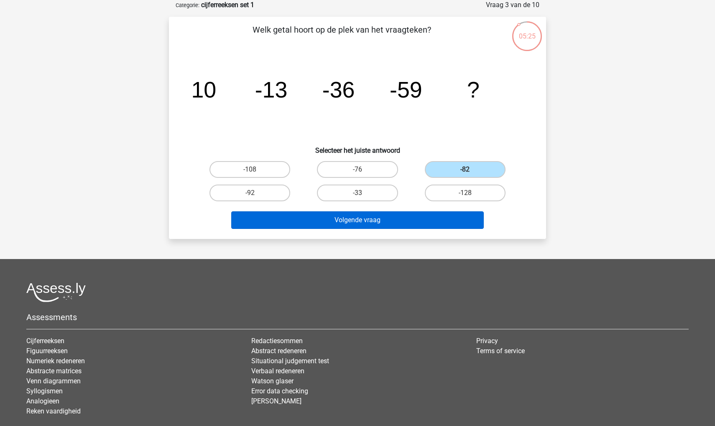
click at [416, 215] on button "Volgende vraag" at bounding box center [357, 220] width 253 height 18
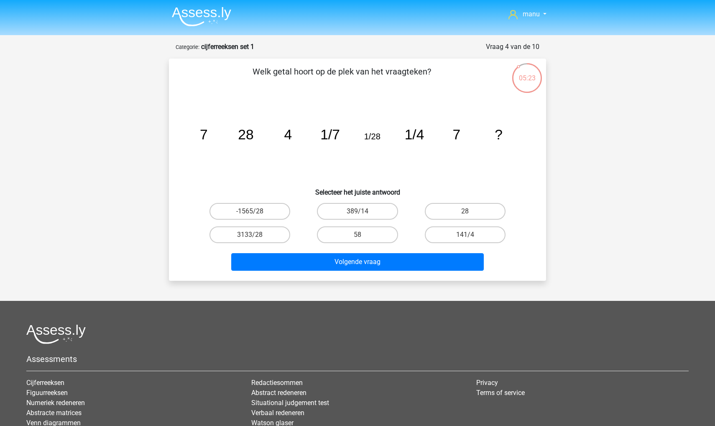
scroll to position [0, 0]
click at [346, 212] on label "389/14" at bounding box center [357, 211] width 81 height 17
click at [358, 212] on input "389/14" at bounding box center [360, 213] width 5 height 5
radio input "true"
click at [338, 211] on label "389/14" at bounding box center [357, 211] width 81 height 17
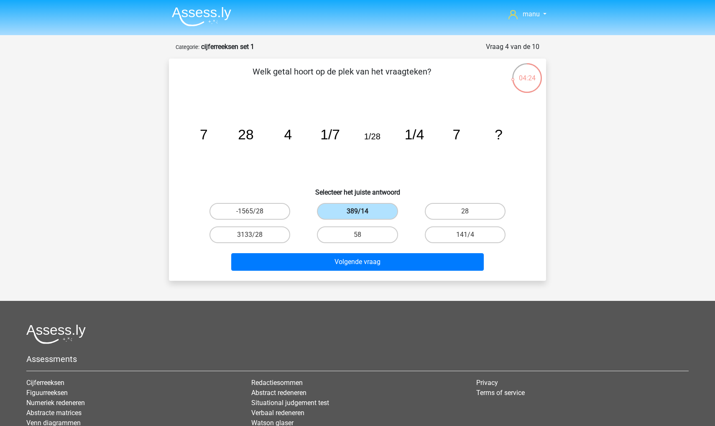
click at [358, 211] on input "389/14" at bounding box center [360, 213] width 5 height 5
click at [266, 214] on label "-1565/28" at bounding box center [250, 211] width 81 height 17
click at [256, 214] on input "-1565/28" at bounding box center [252, 213] width 5 height 5
radio input "true"
click at [347, 236] on label "58" at bounding box center [357, 234] width 81 height 17
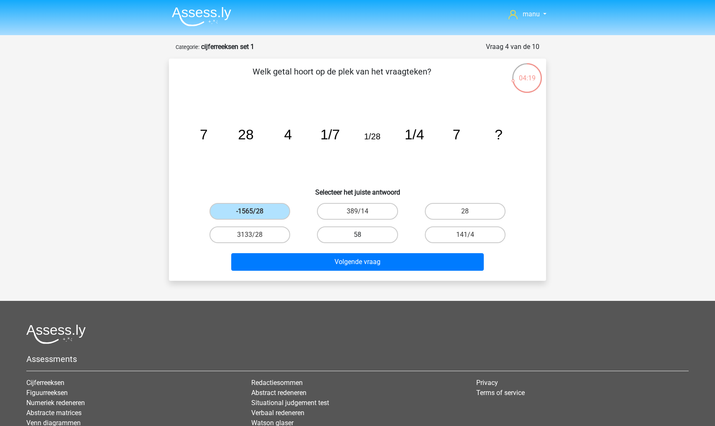
click at [358, 236] on input "58" at bounding box center [360, 237] width 5 height 5
radio input "true"
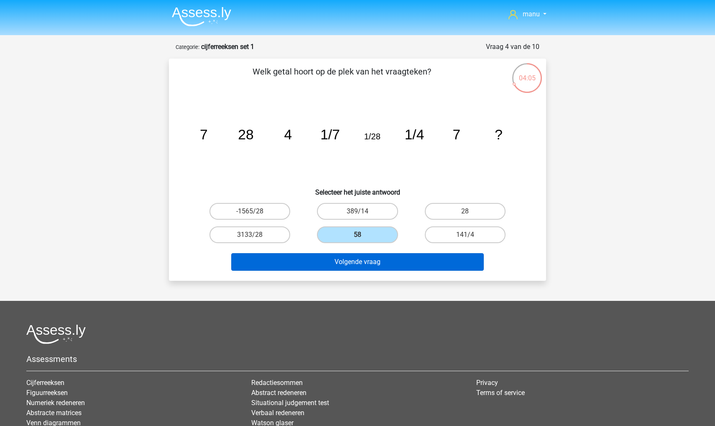
click at [375, 257] on button "Volgende vraag" at bounding box center [357, 262] width 253 height 18
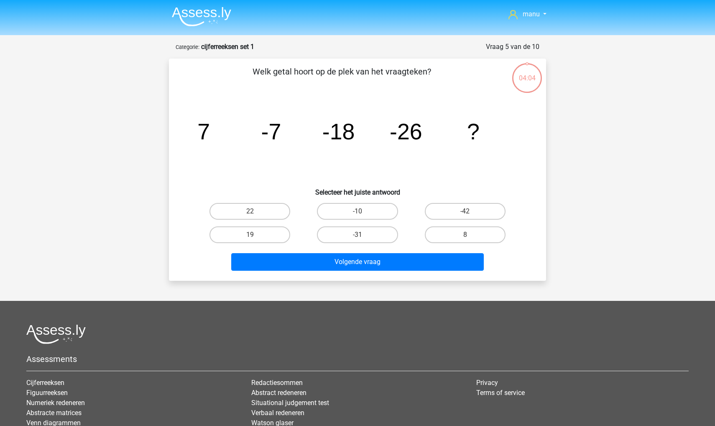
scroll to position [42, 0]
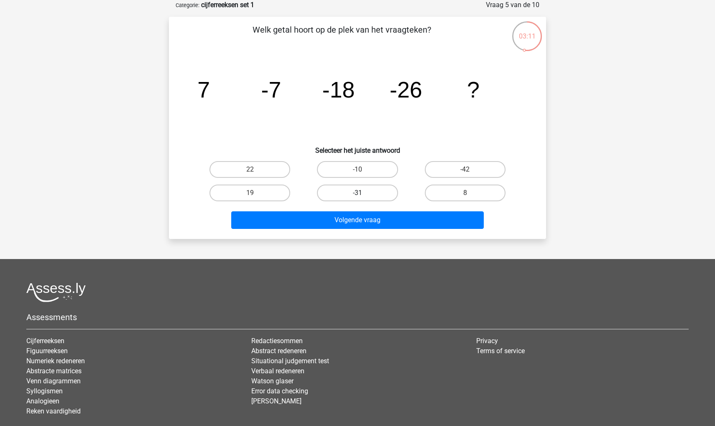
click at [357, 191] on label "-31" at bounding box center [357, 193] width 81 height 17
click at [358, 193] on input "-31" at bounding box center [360, 195] width 5 height 5
radio input "true"
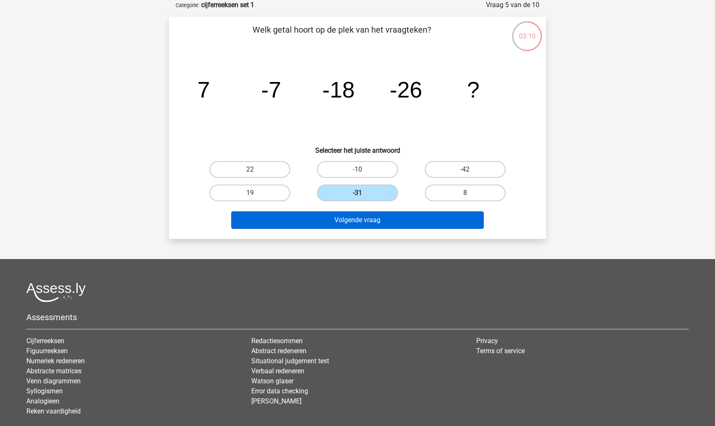
click at [351, 220] on button "Volgende vraag" at bounding box center [357, 220] width 253 height 18
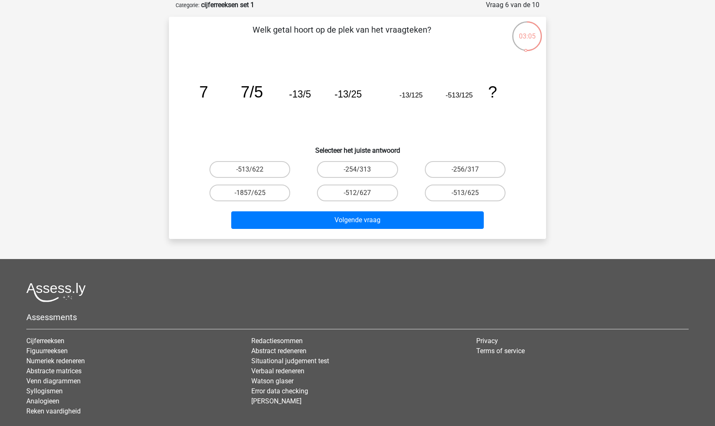
scroll to position [26, 0]
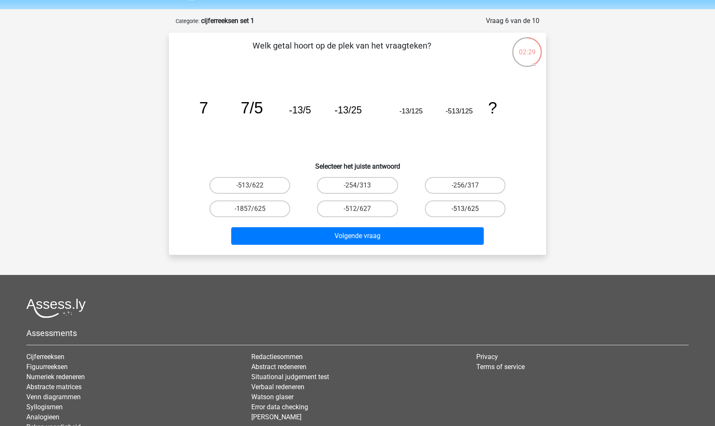
click at [452, 207] on label "-513/625" at bounding box center [465, 208] width 81 height 17
click at [465, 209] on input "-513/625" at bounding box center [467, 211] width 5 height 5
radio input "true"
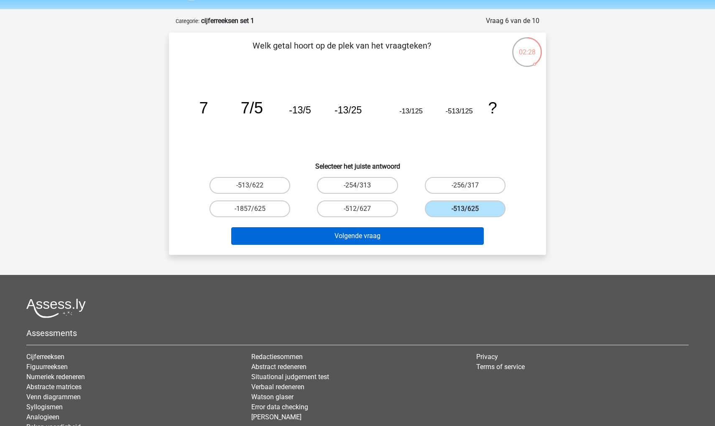
click at [435, 232] on button "Volgende vraag" at bounding box center [357, 236] width 253 height 18
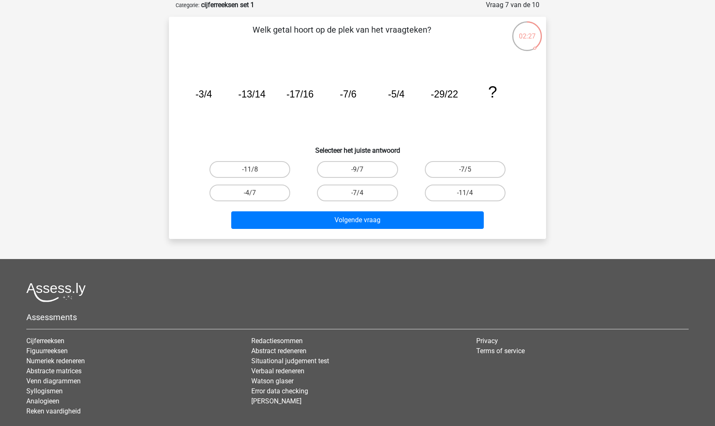
scroll to position [22, 0]
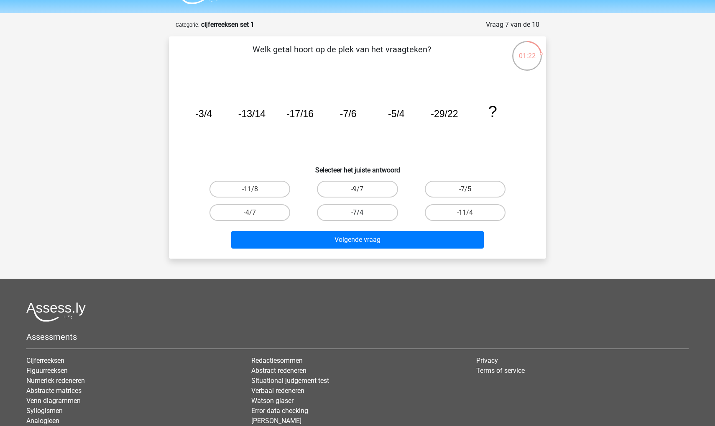
click at [346, 210] on label "-7/4" at bounding box center [357, 212] width 81 height 17
click at [358, 213] on input "-7/4" at bounding box center [360, 215] width 5 height 5
radio input "true"
click at [261, 215] on label "-4/7" at bounding box center [250, 212] width 81 height 17
click at [256, 215] on input "-4/7" at bounding box center [252, 215] width 5 height 5
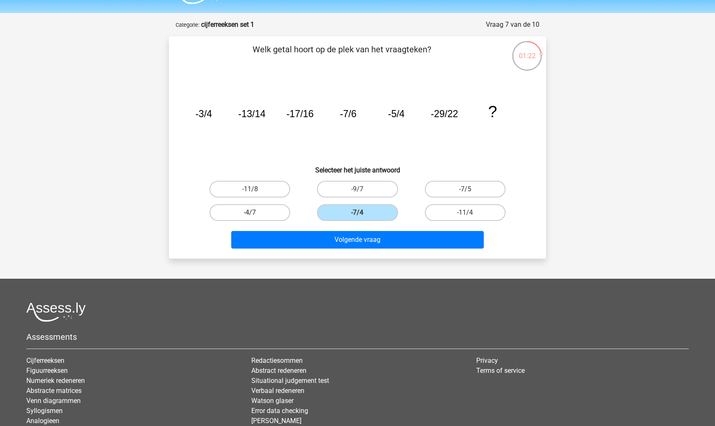
radio input "true"
click at [336, 211] on label "-7/4" at bounding box center [357, 212] width 81 height 17
click at [358, 213] on input "-7/4" at bounding box center [360, 215] width 5 height 5
radio input "true"
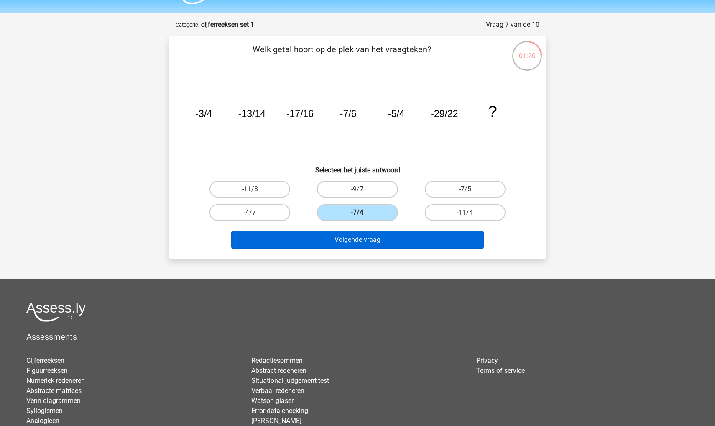
click at [336, 238] on button "Volgende vraag" at bounding box center [357, 240] width 253 height 18
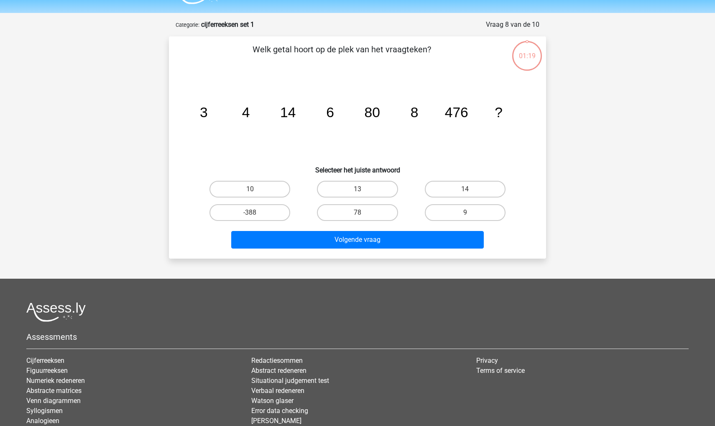
scroll to position [42, 0]
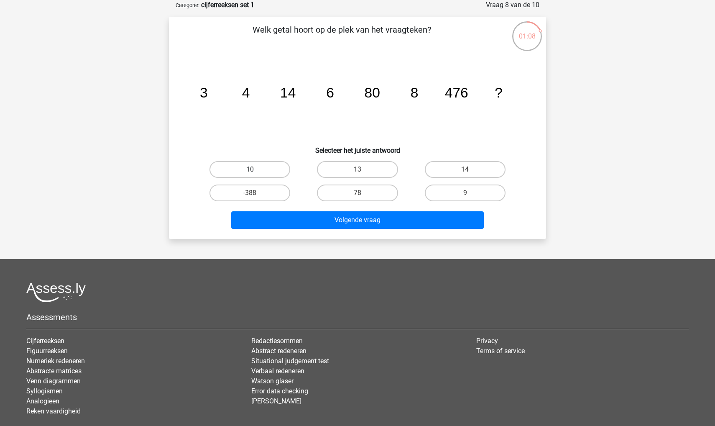
click at [238, 164] on label "10" at bounding box center [250, 169] width 81 height 17
click at [250, 169] on input "10" at bounding box center [252, 171] width 5 height 5
radio input "true"
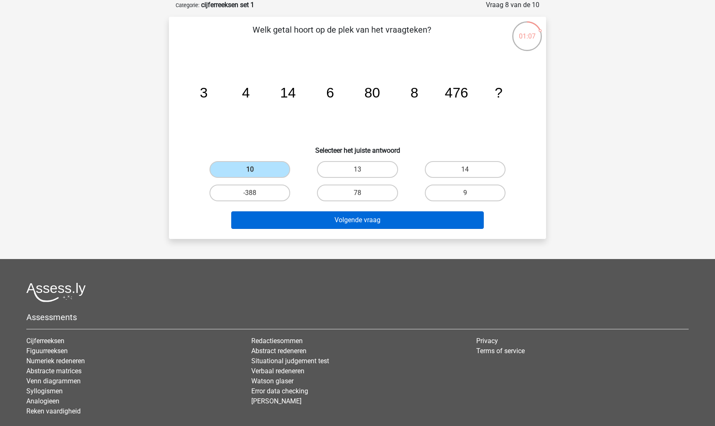
click at [274, 217] on button "Volgende vraag" at bounding box center [357, 220] width 253 height 18
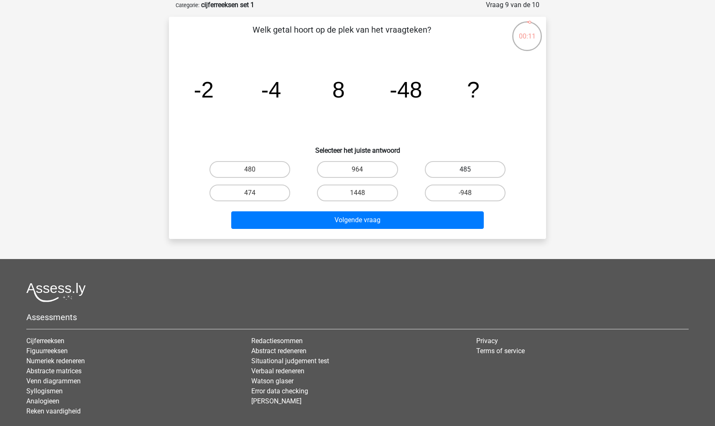
click at [451, 170] on label "485" at bounding box center [465, 169] width 81 height 17
click at [465, 170] on input "485" at bounding box center [467, 171] width 5 height 5
radio input "true"
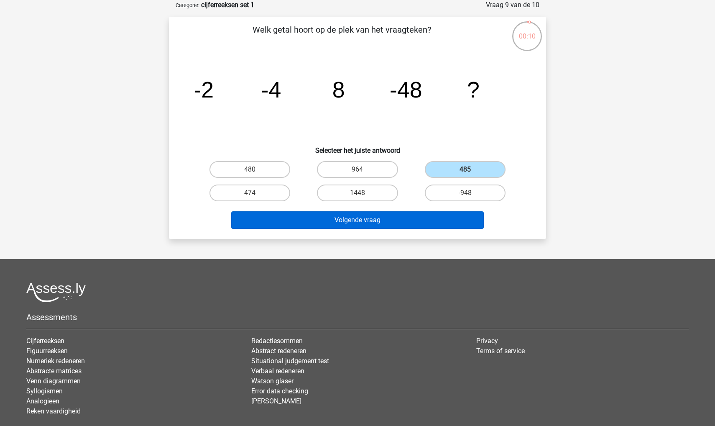
click at [405, 226] on button "Volgende vraag" at bounding box center [357, 220] width 253 height 18
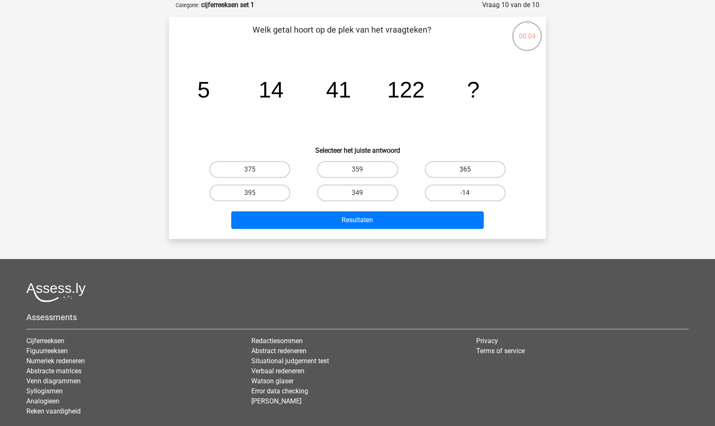
click at [440, 167] on label "365" at bounding box center [465, 169] width 81 height 17
click at [465, 169] on input "365" at bounding box center [467, 171] width 5 height 5
radio input "true"
click at [447, 186] on label "-14" at bounding box center [465, 193] width 81 height 17
click at [465, 193] on input "-14" at bounding box center [467, 195] width 5 height 5
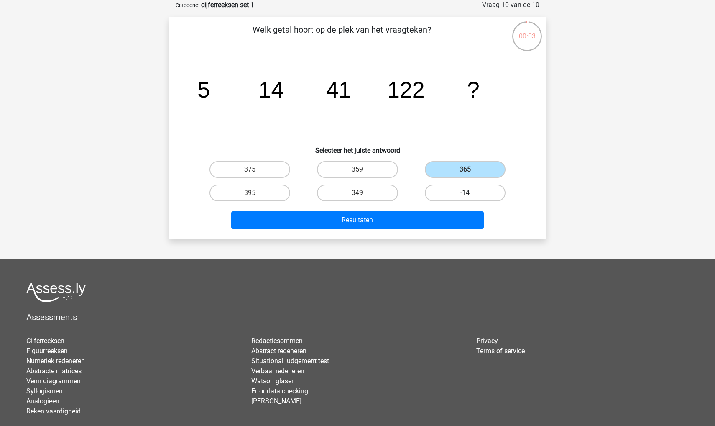
radio input "true"
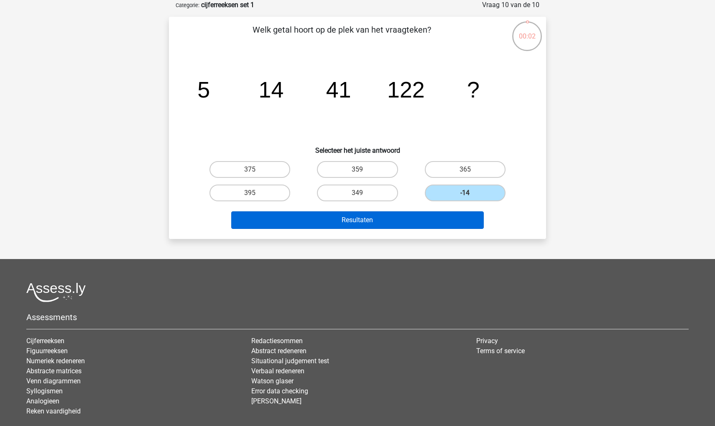
click at [428, 220] on button "Resultaten" at bounding box center [357, 220] width 253 height 18
